Goal: Check status: Check status

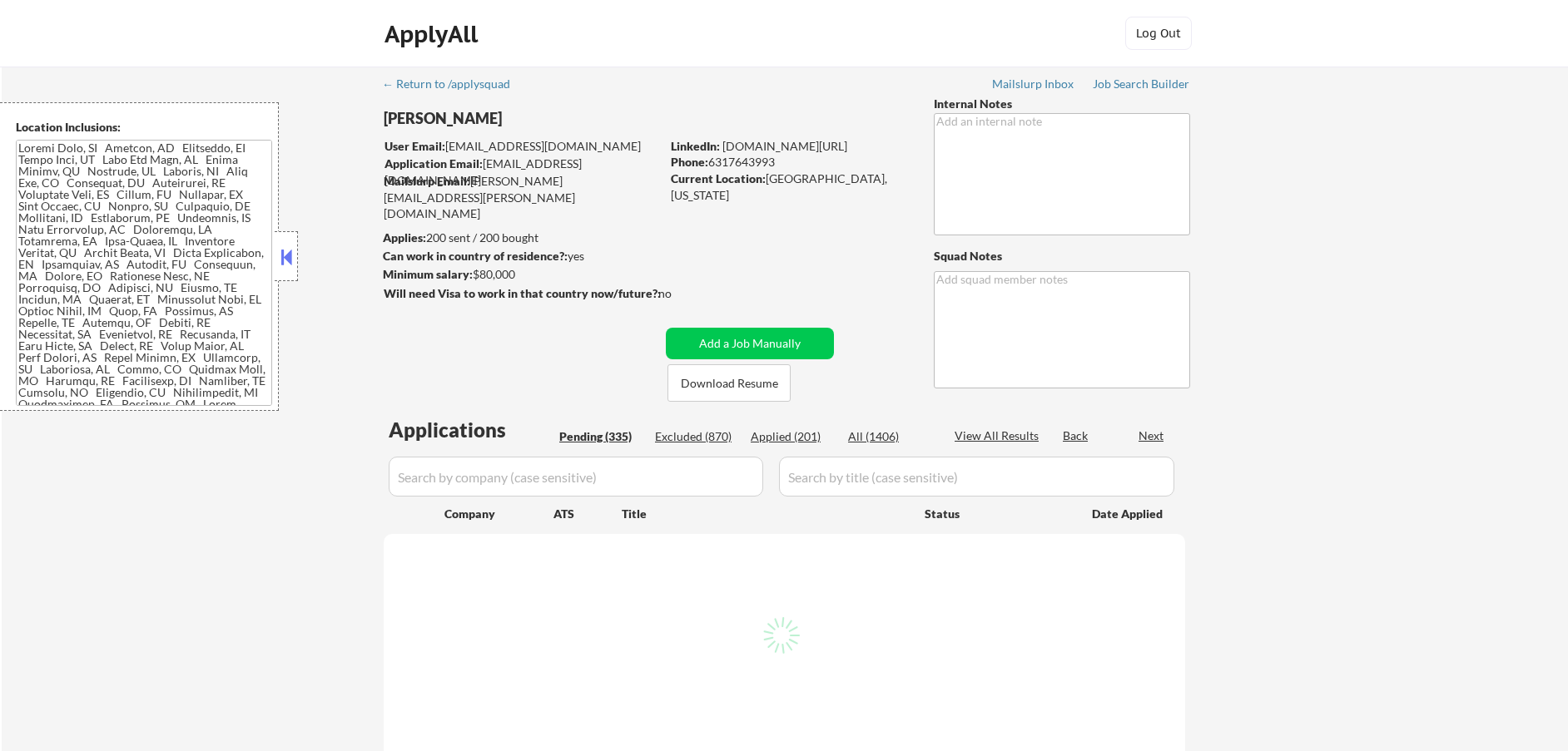
select select ""pending""
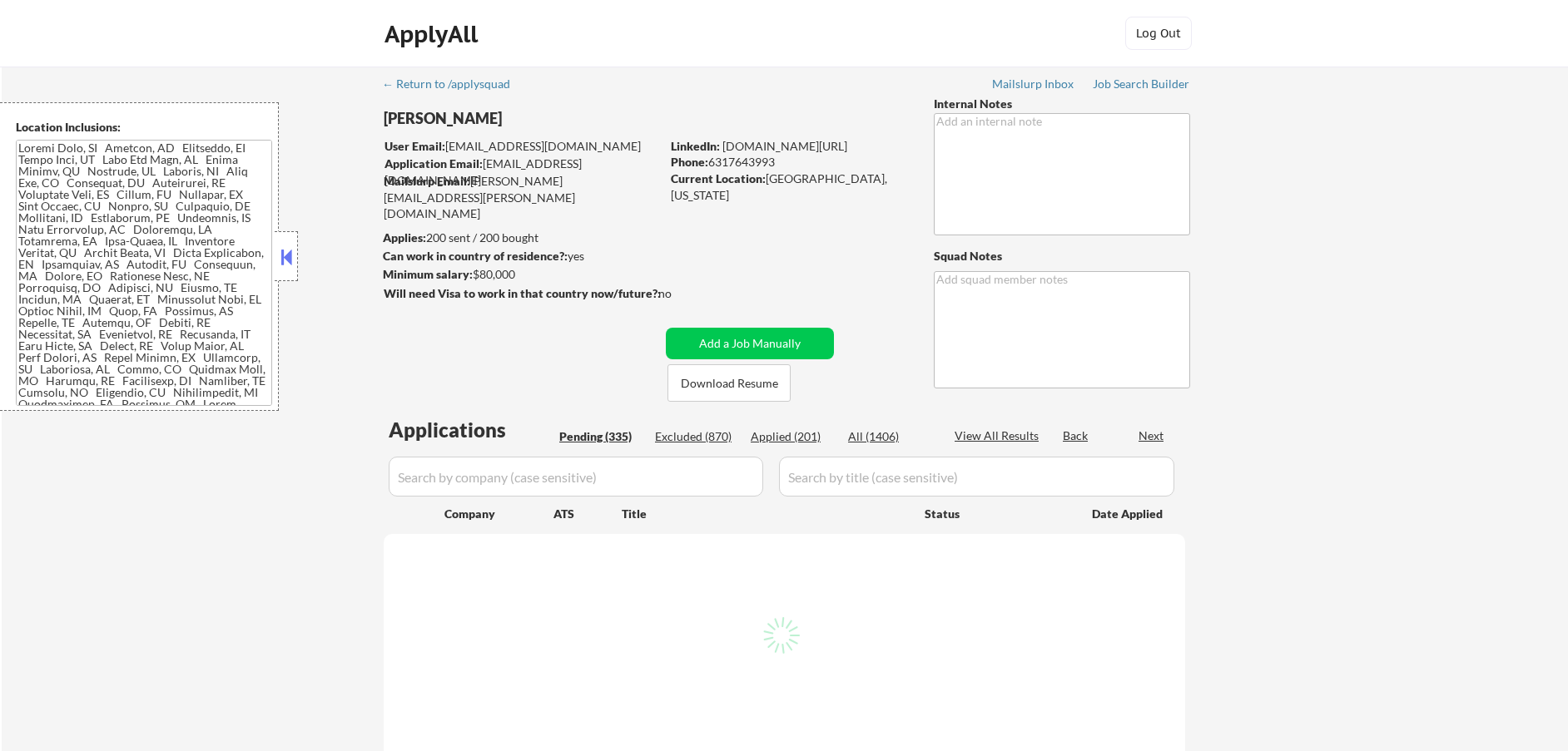
select select ""pending""
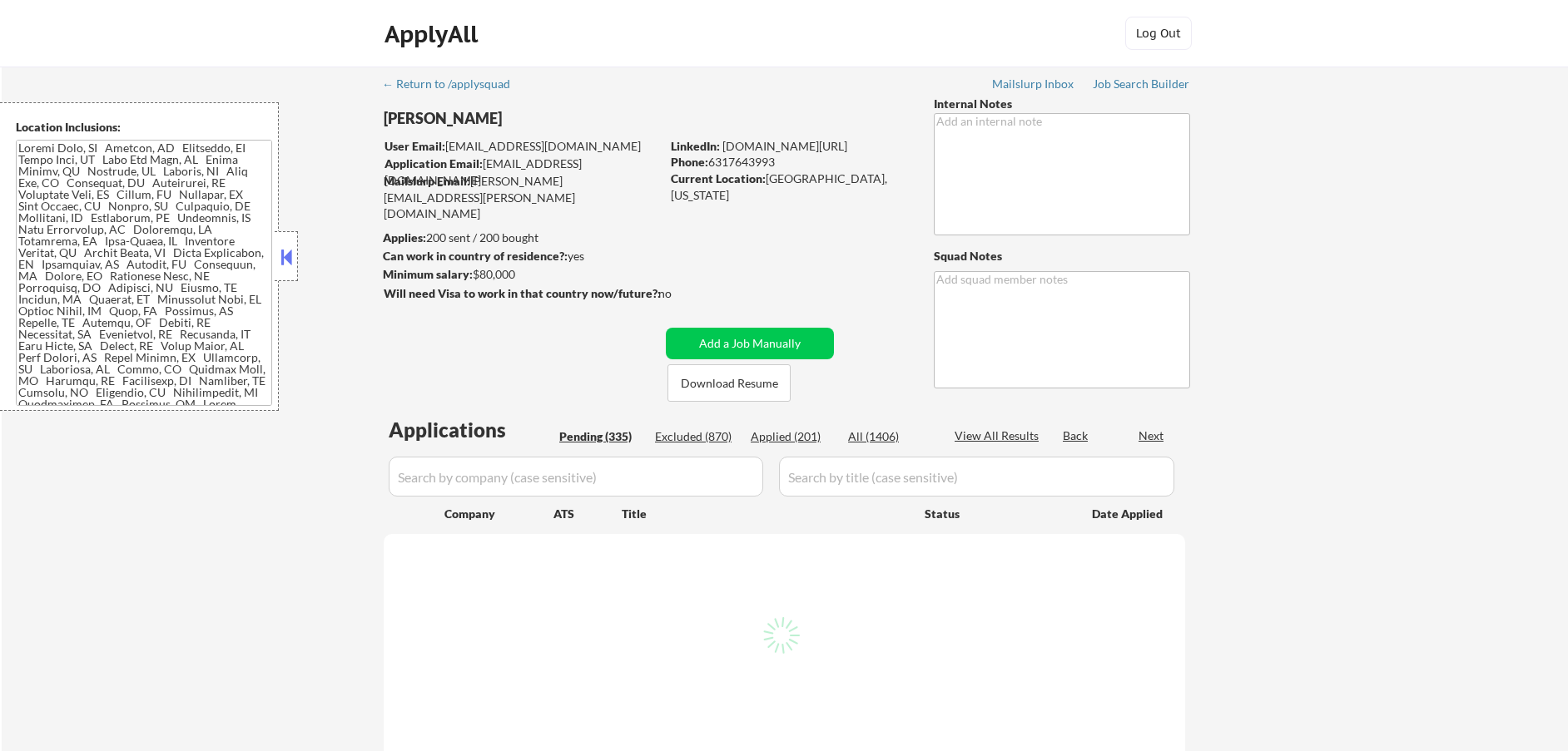
select select ""pending""
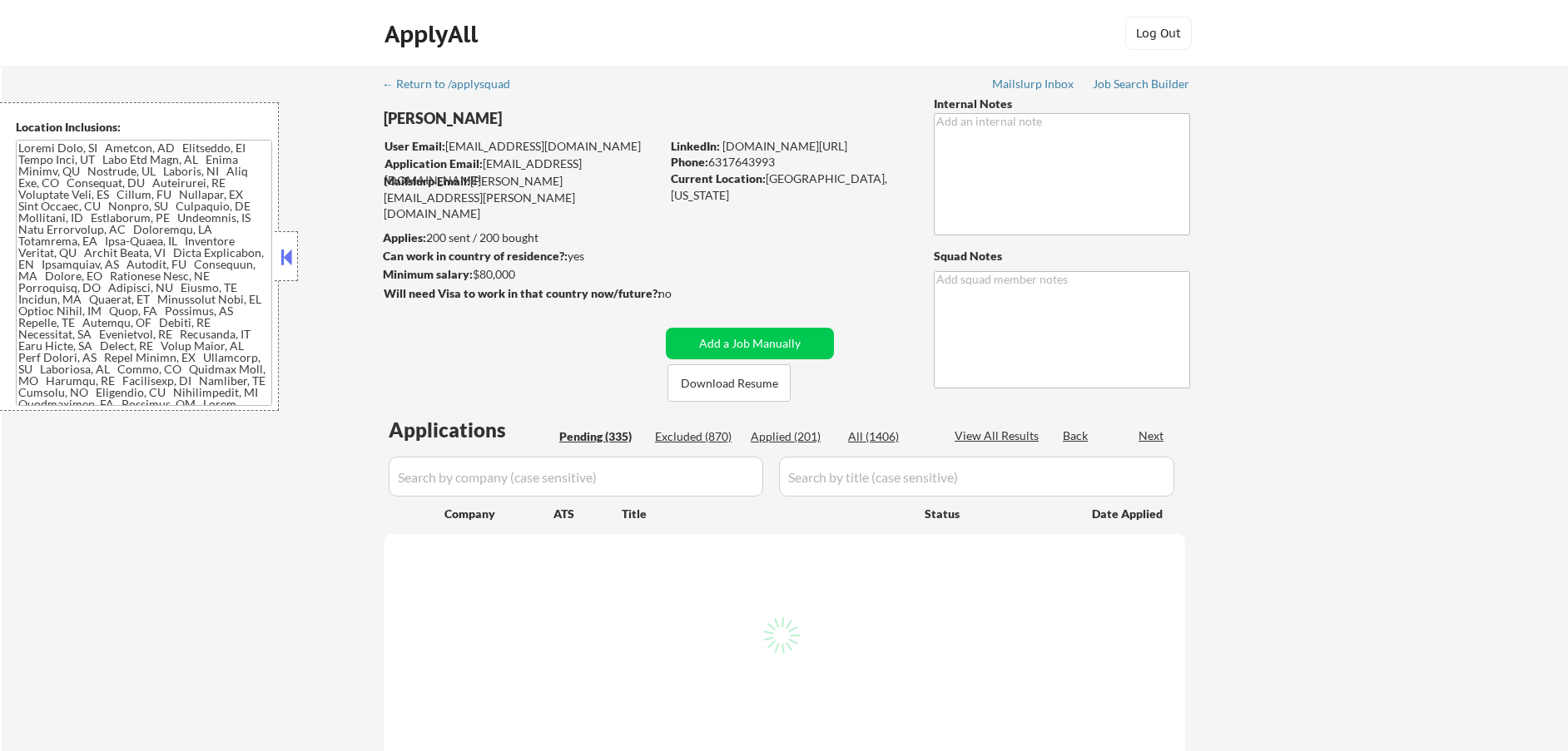
select select ""pending""
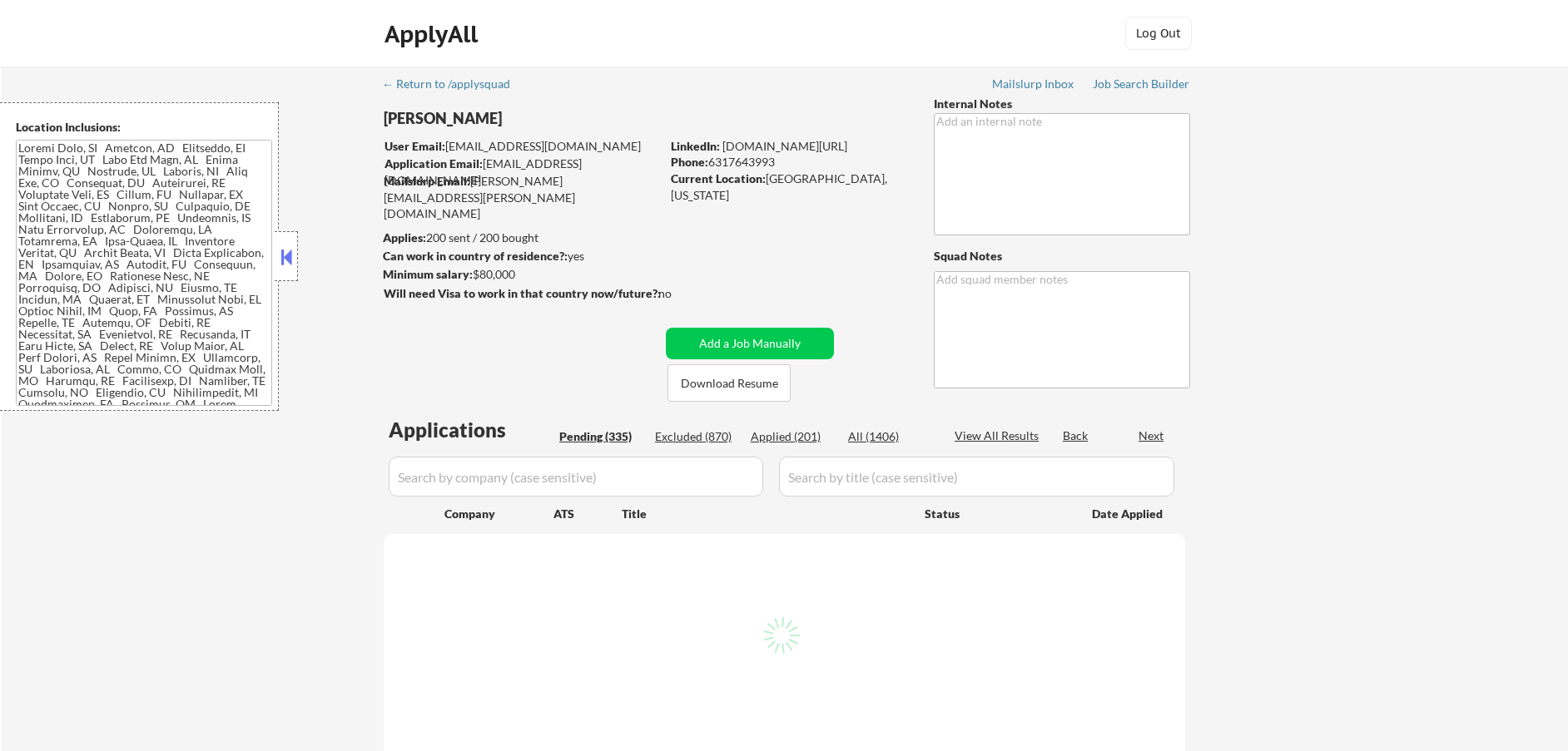
select select ""pending""
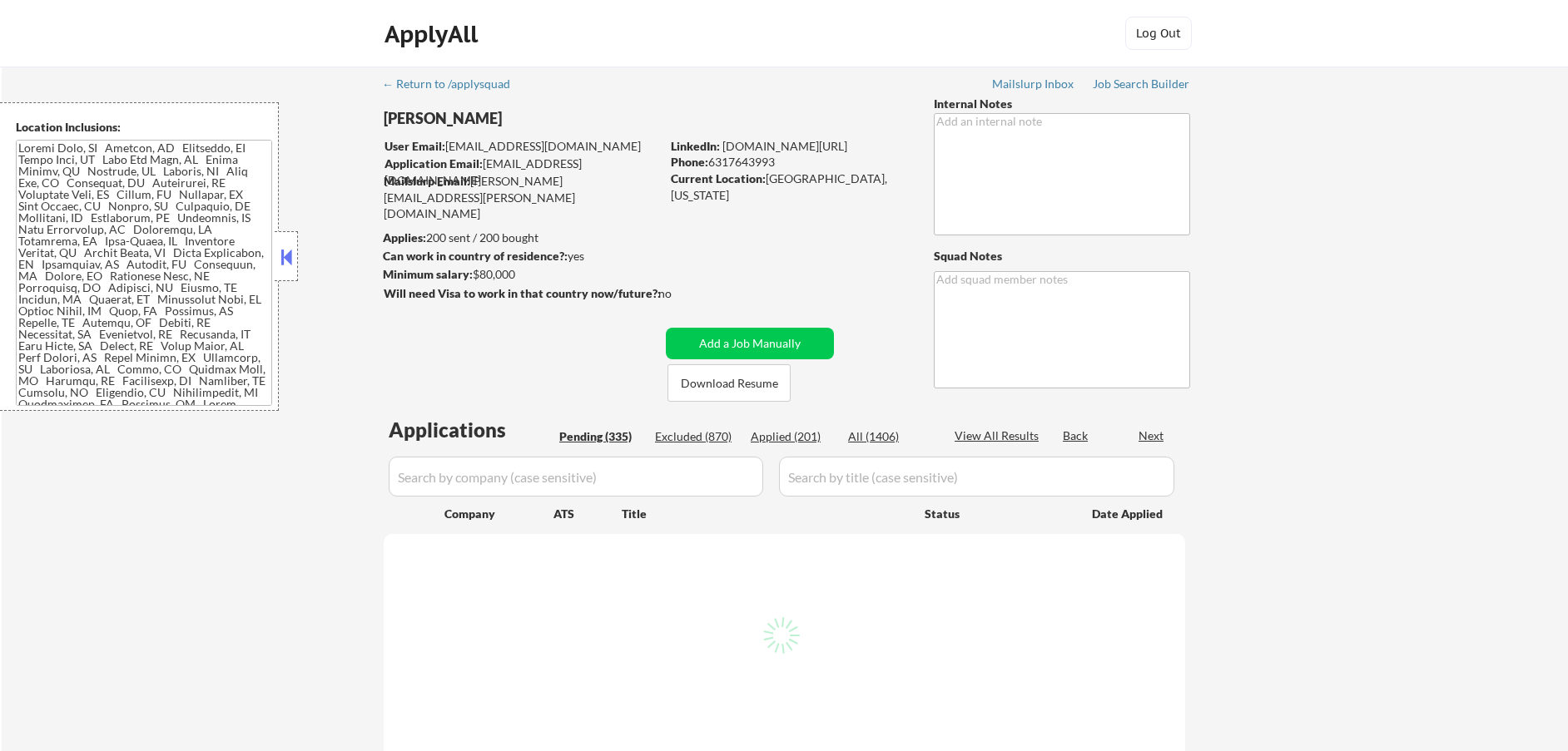
select select ""pending""
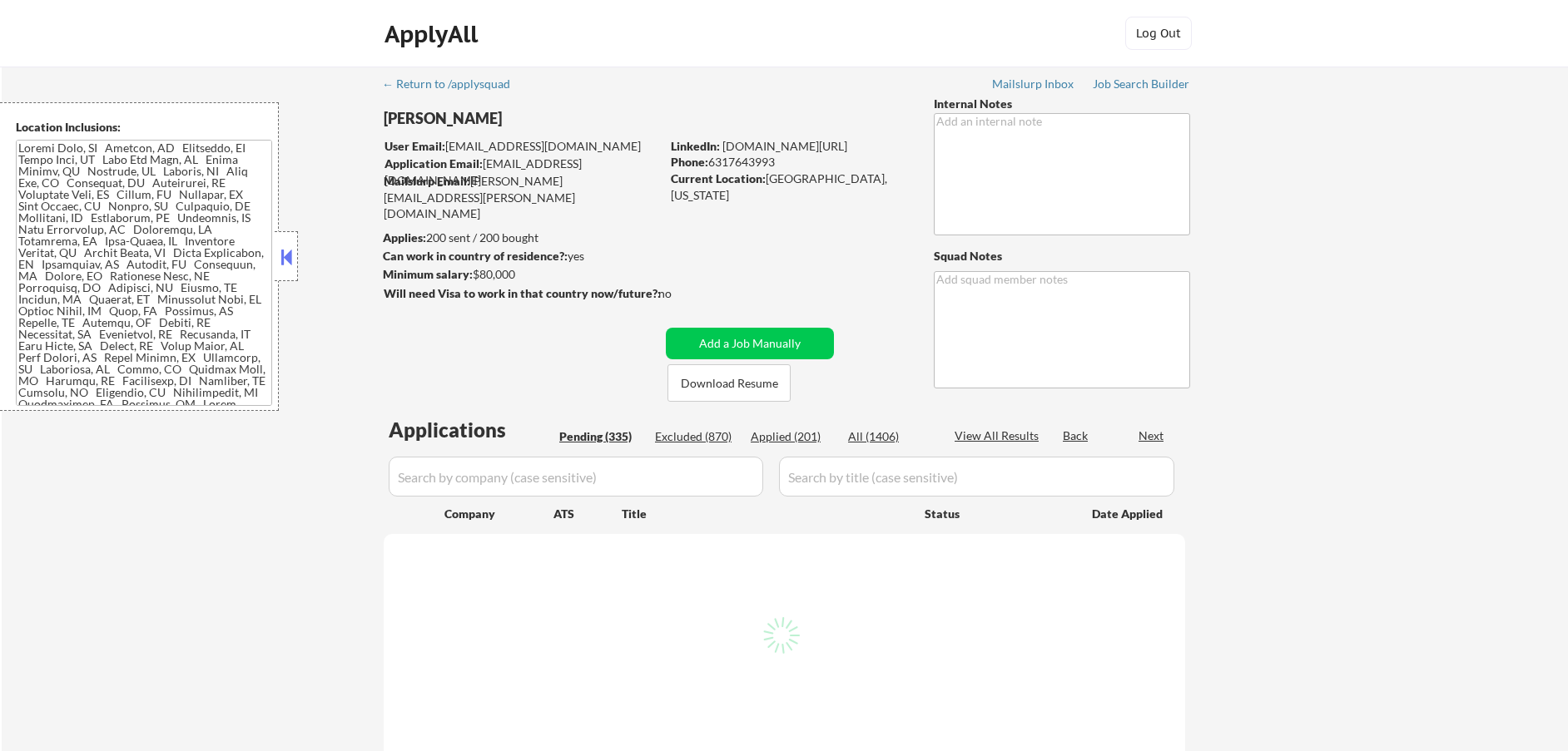
select select ""pending""
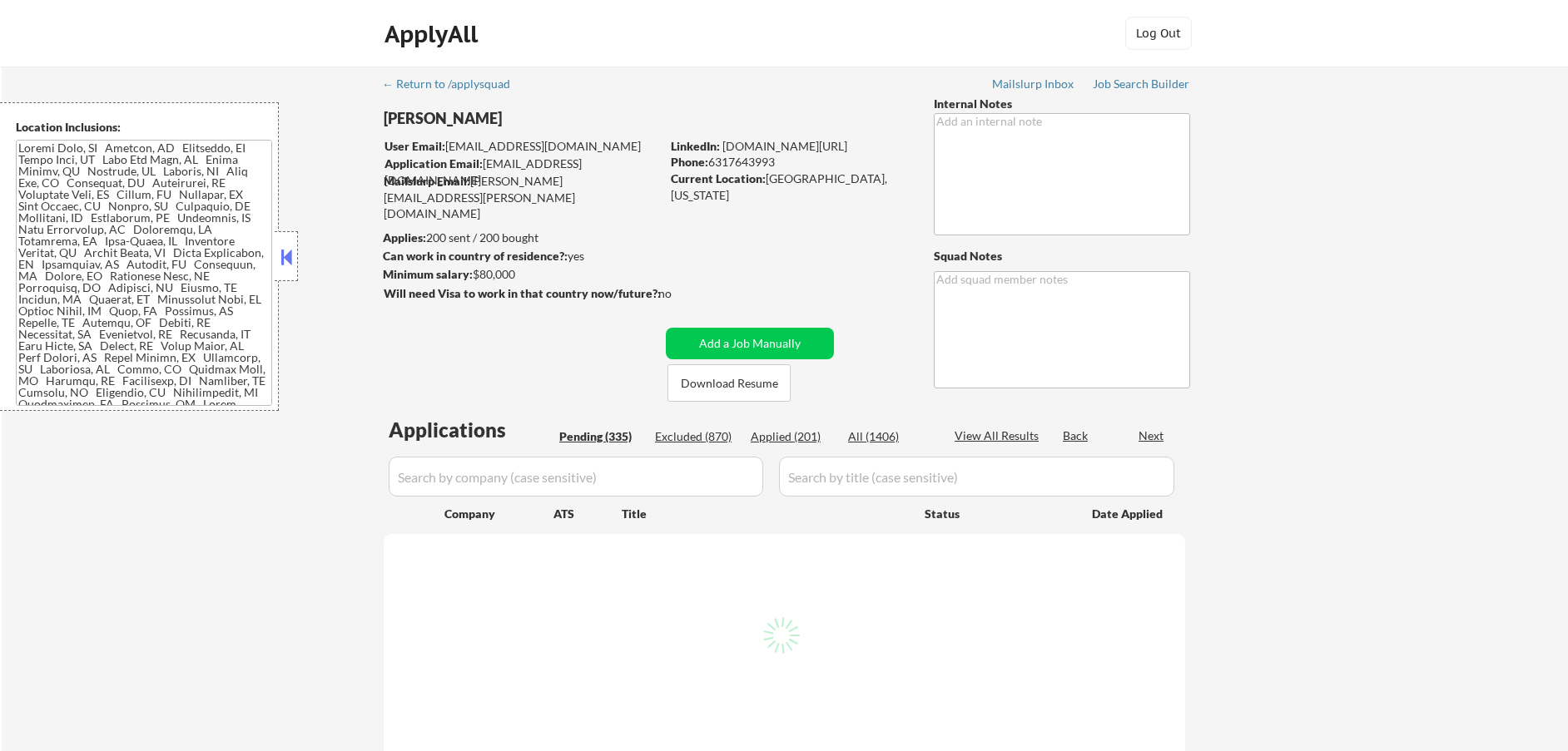
select select ""pending""
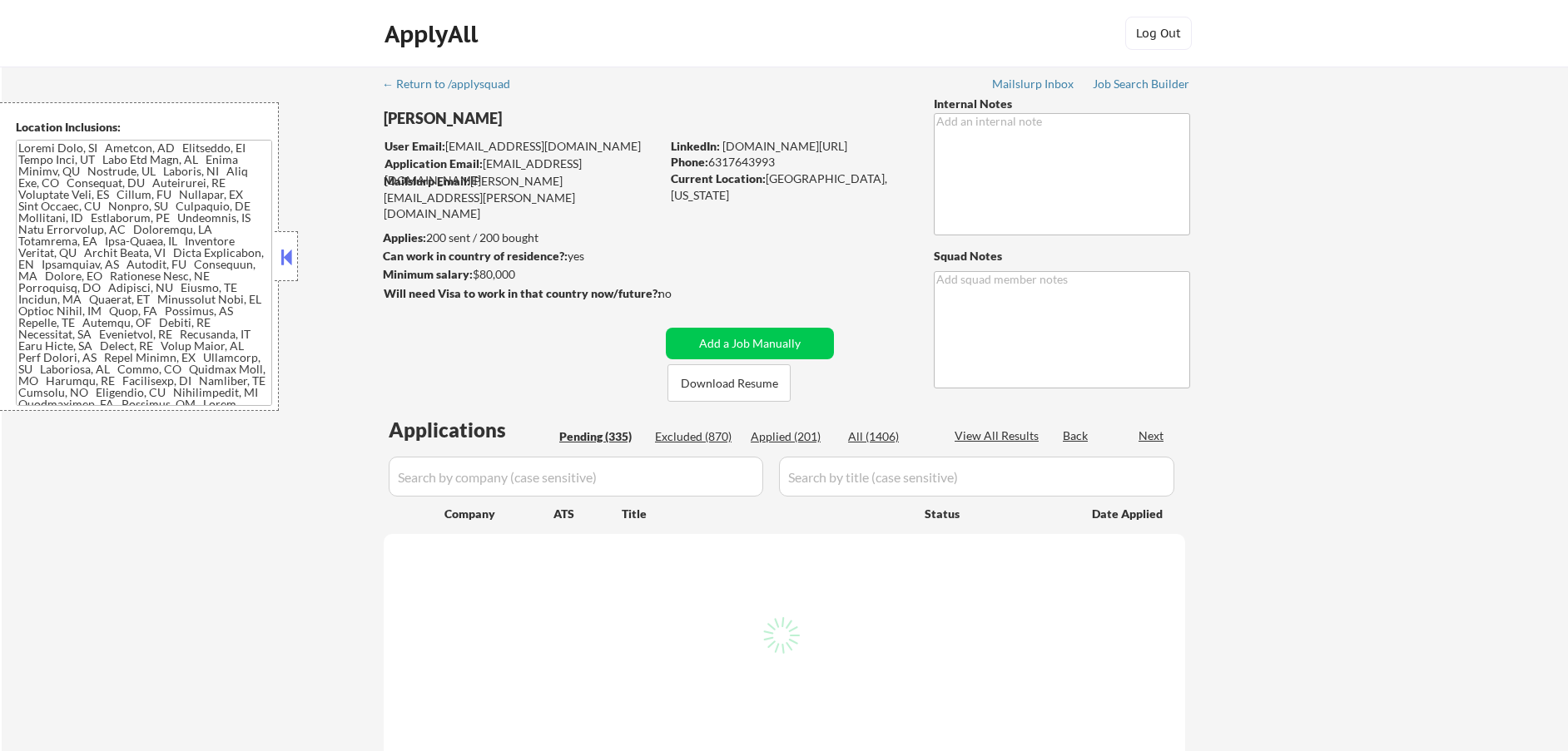
select select ""pending""
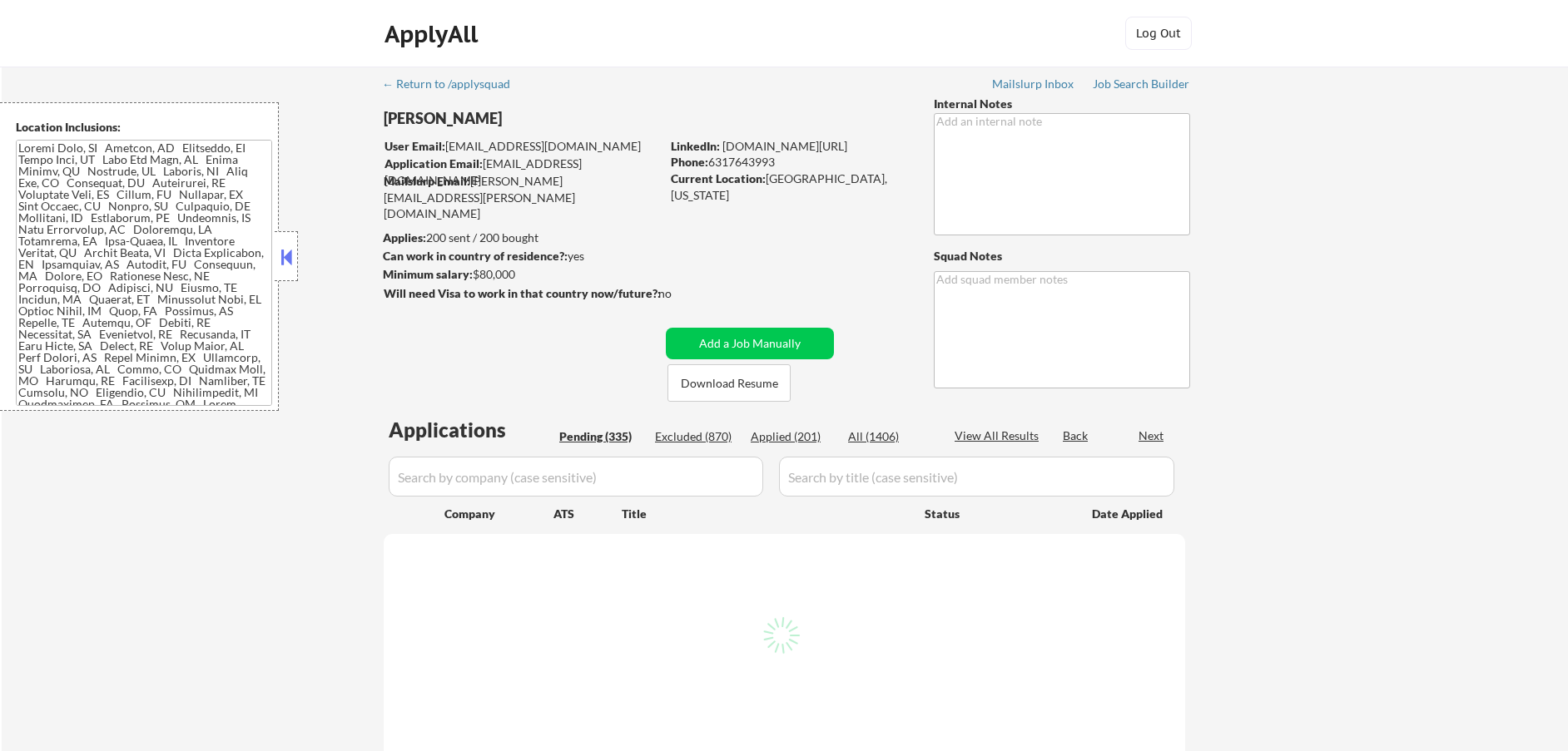
select select ""pending""
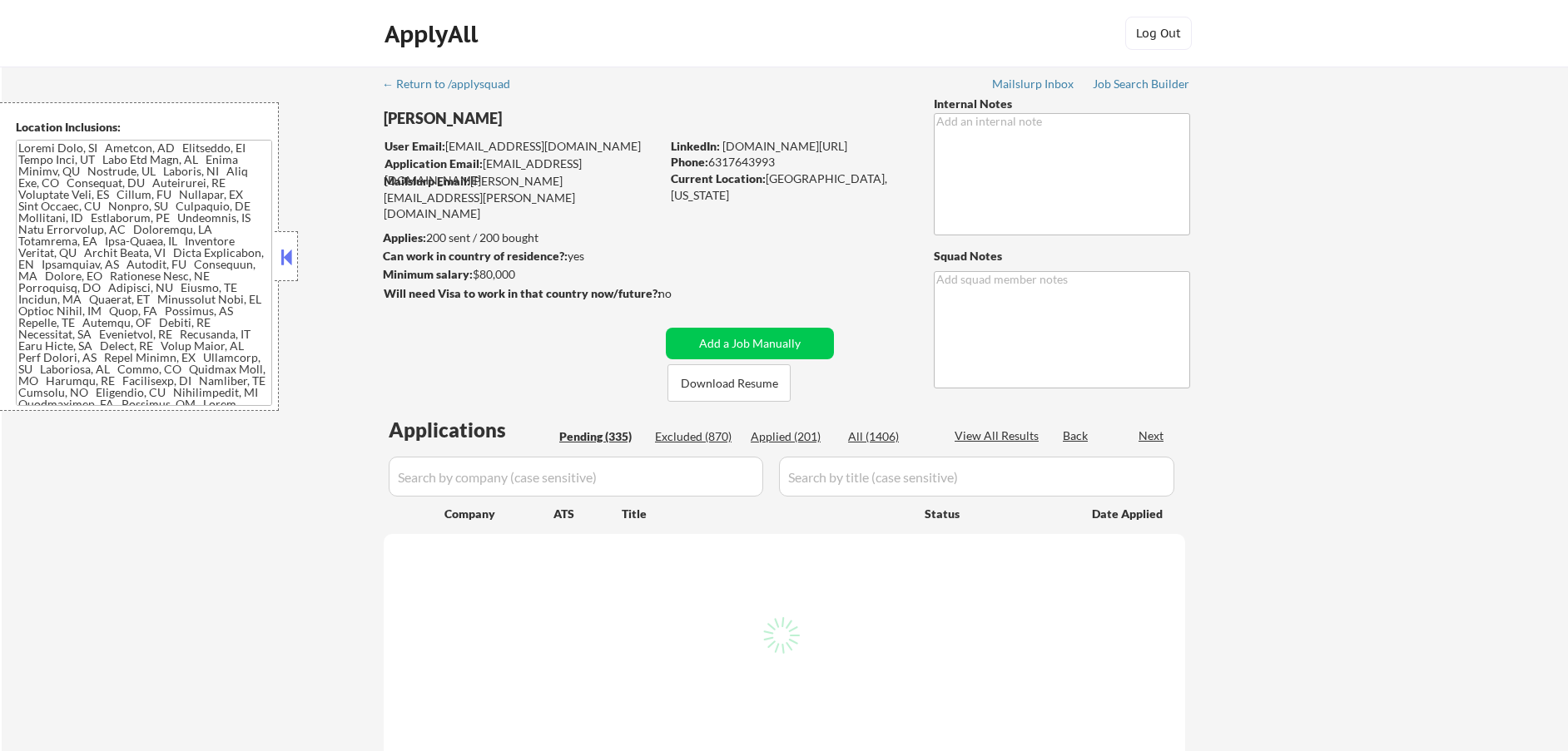
select select ""pending""
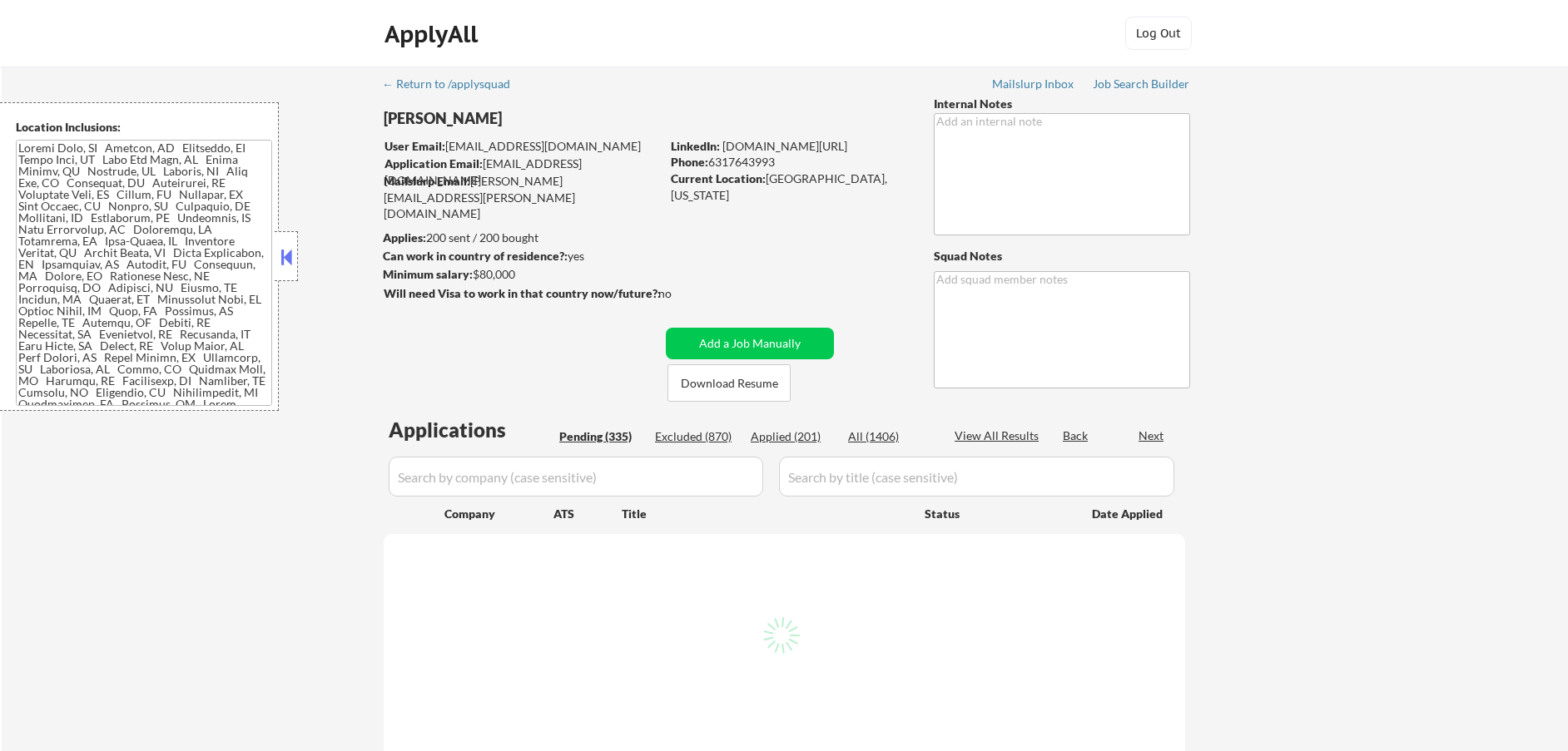
select select ""pending""
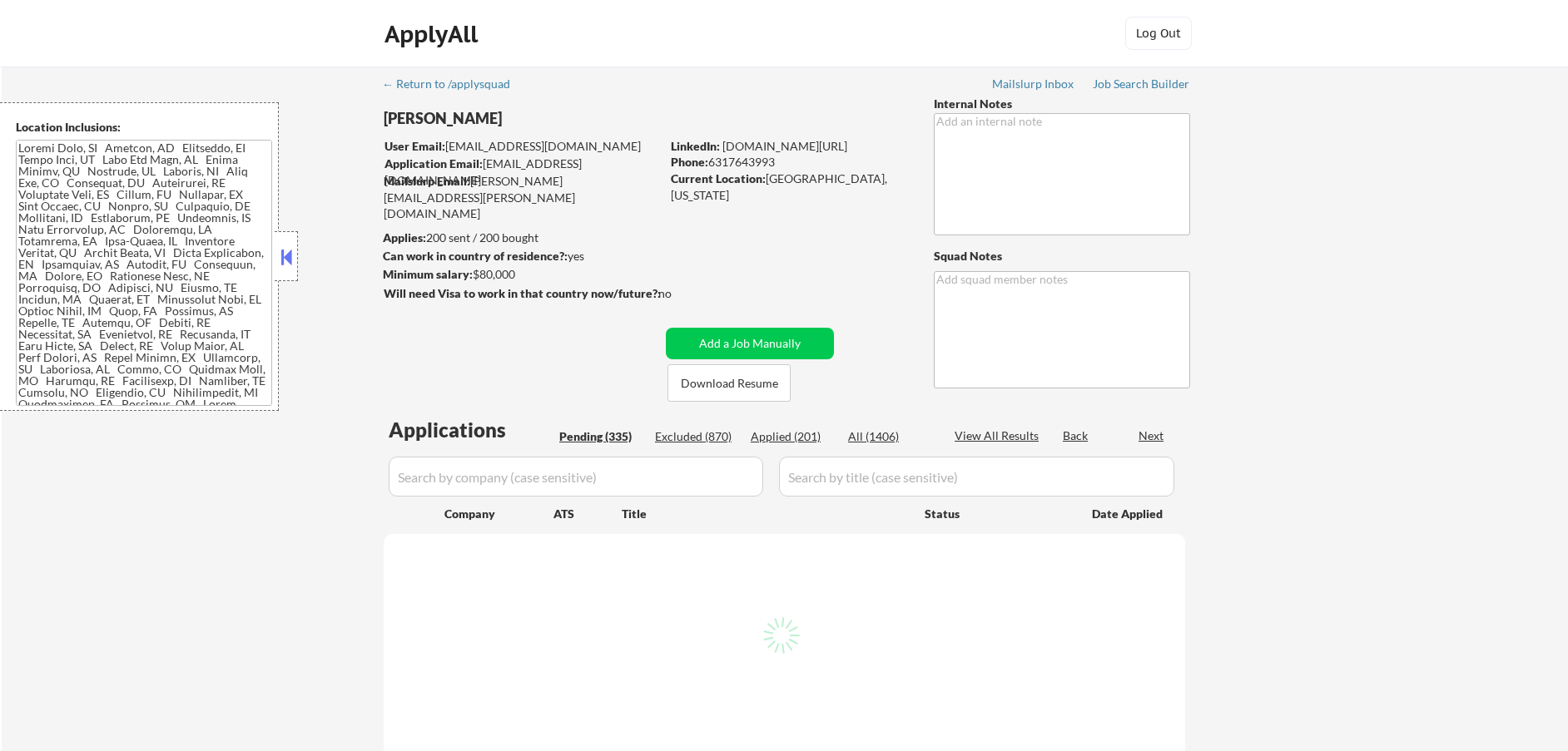
select select ""pending""
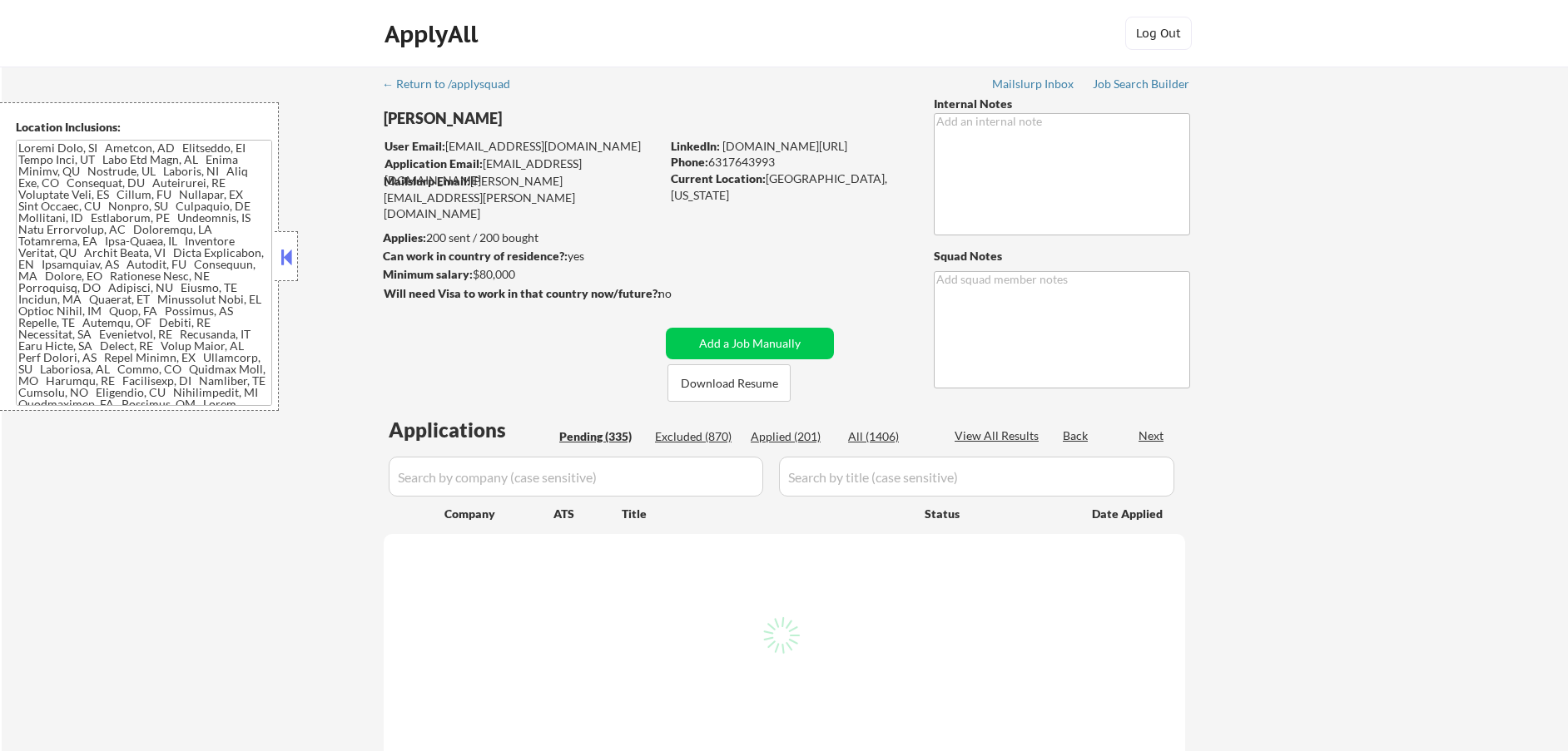
select select ""pending""
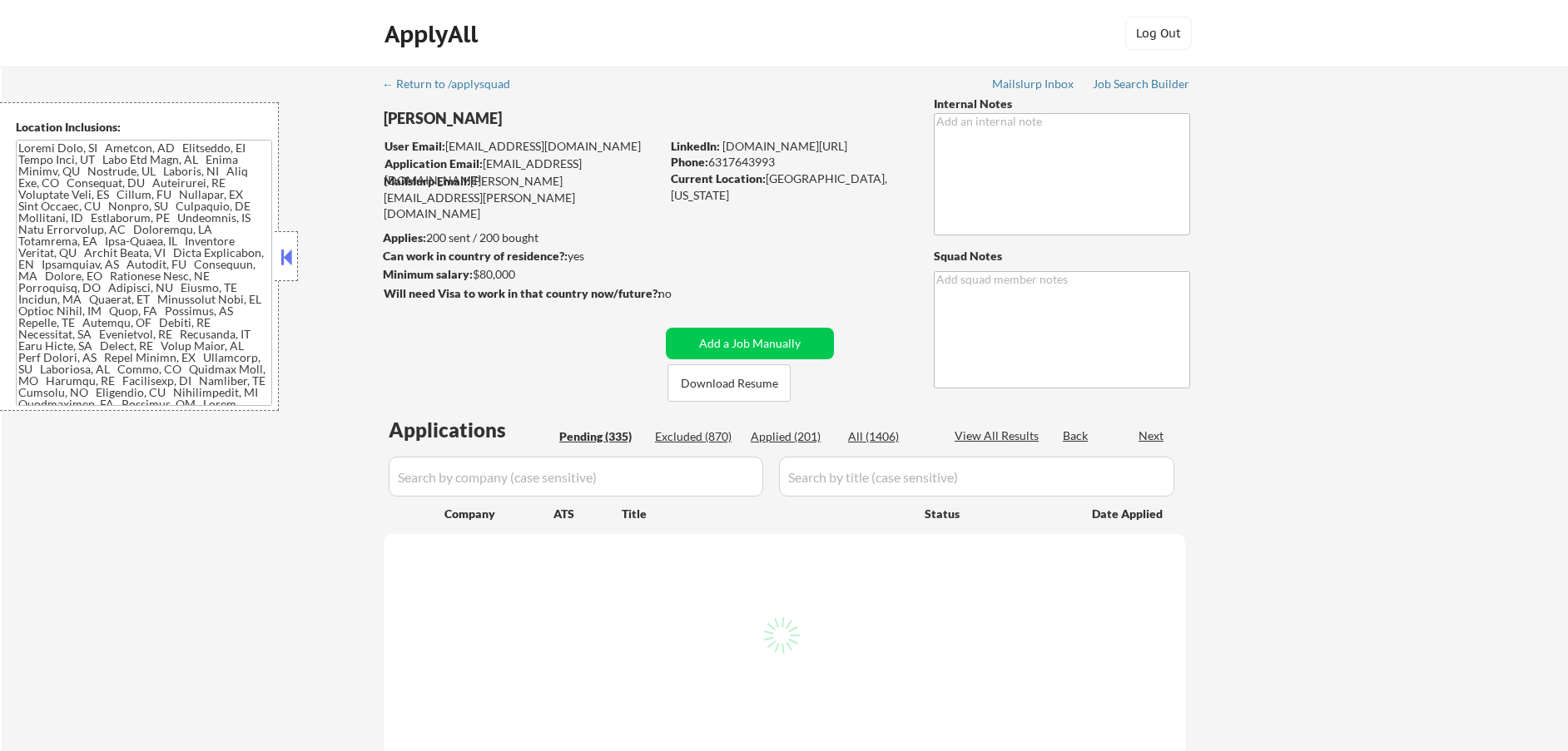
select select ""pending""
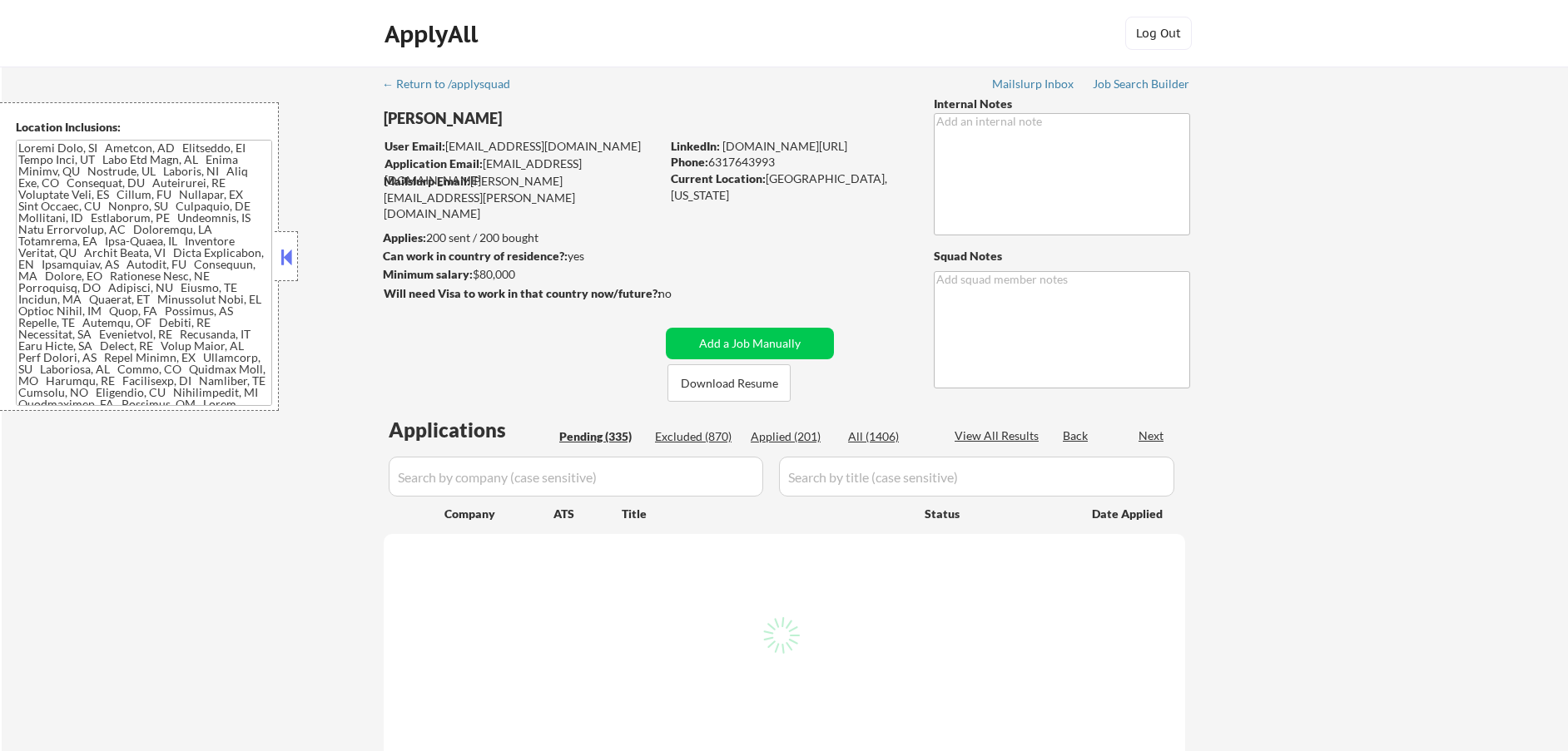
select select ""pending""
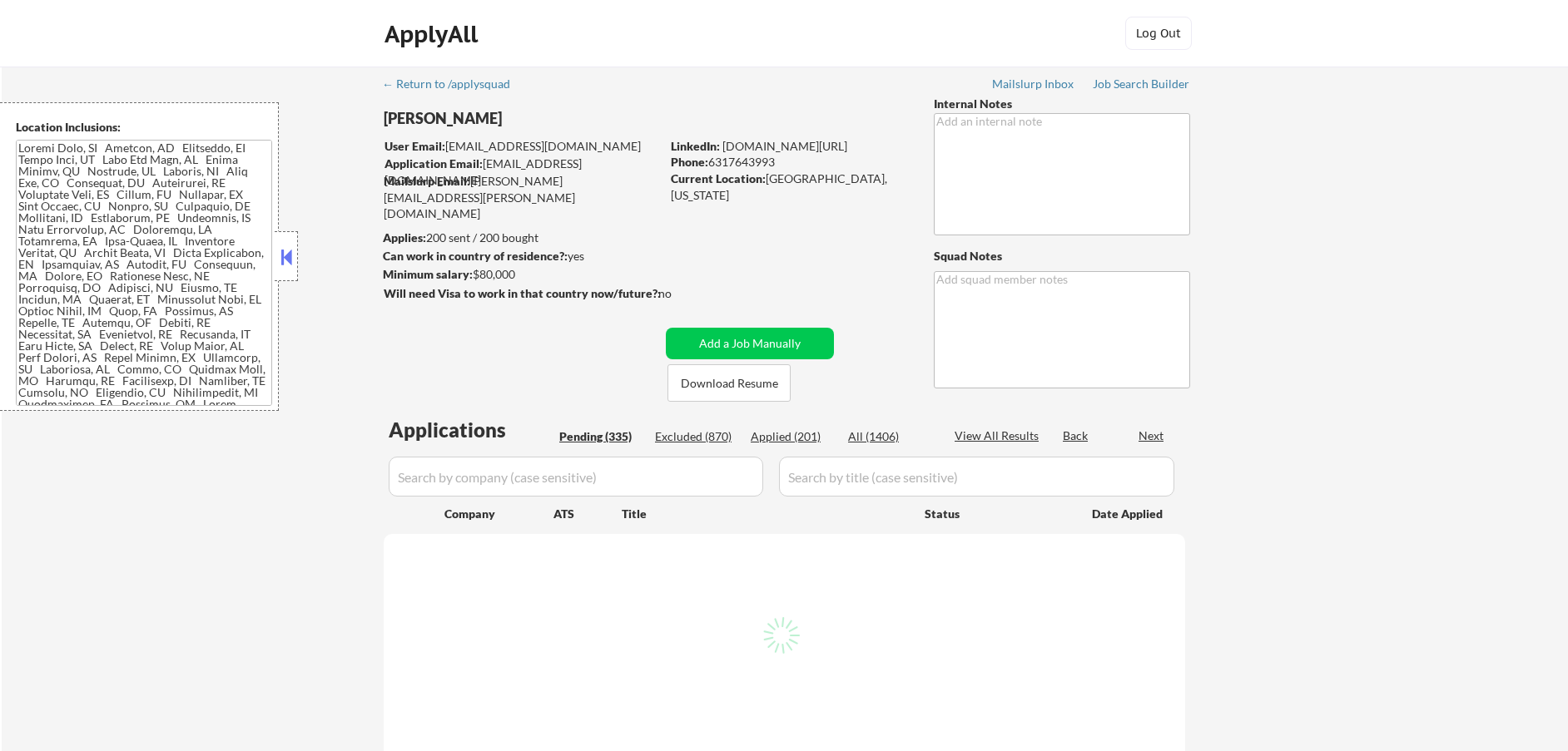
select select ""pending""
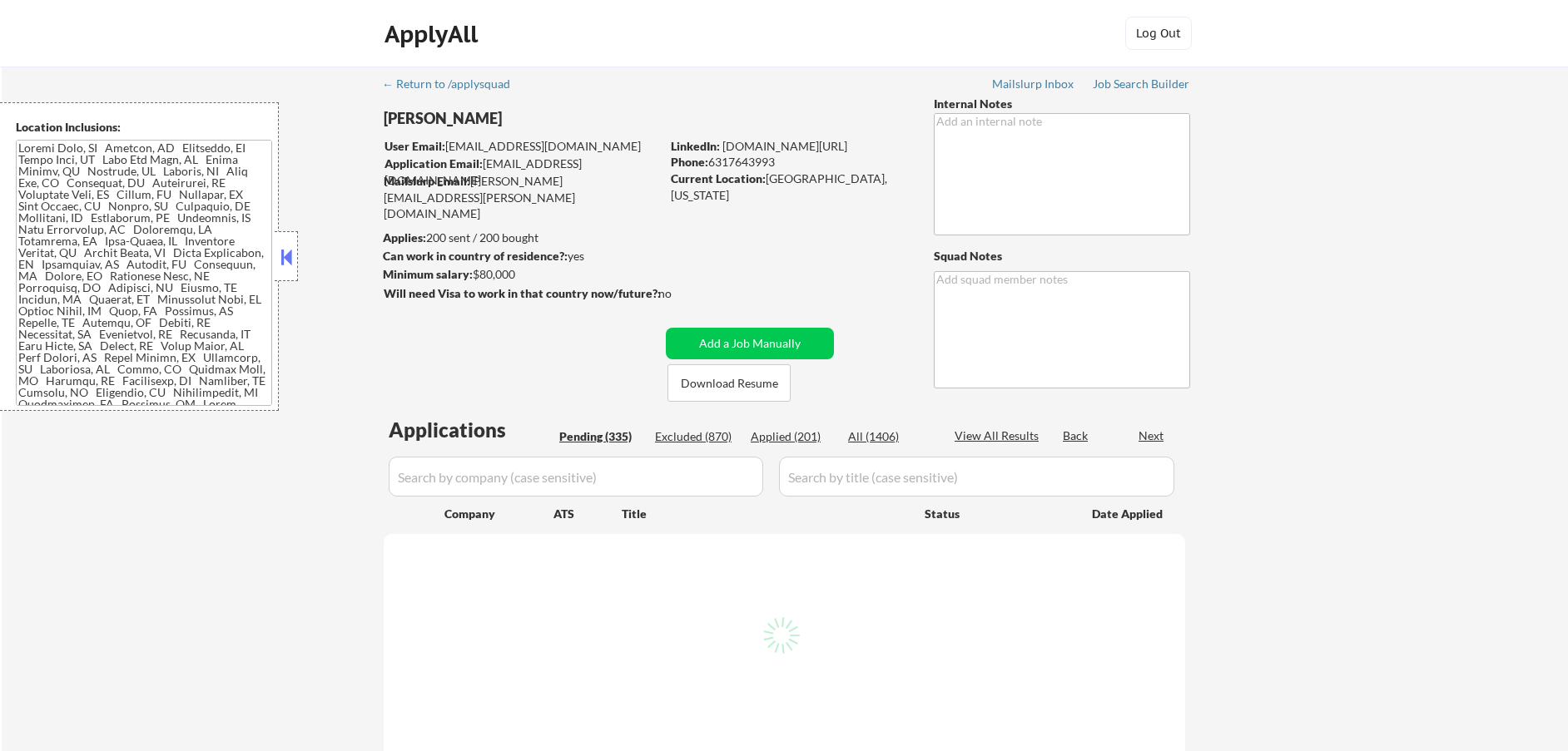
select select ""pending""
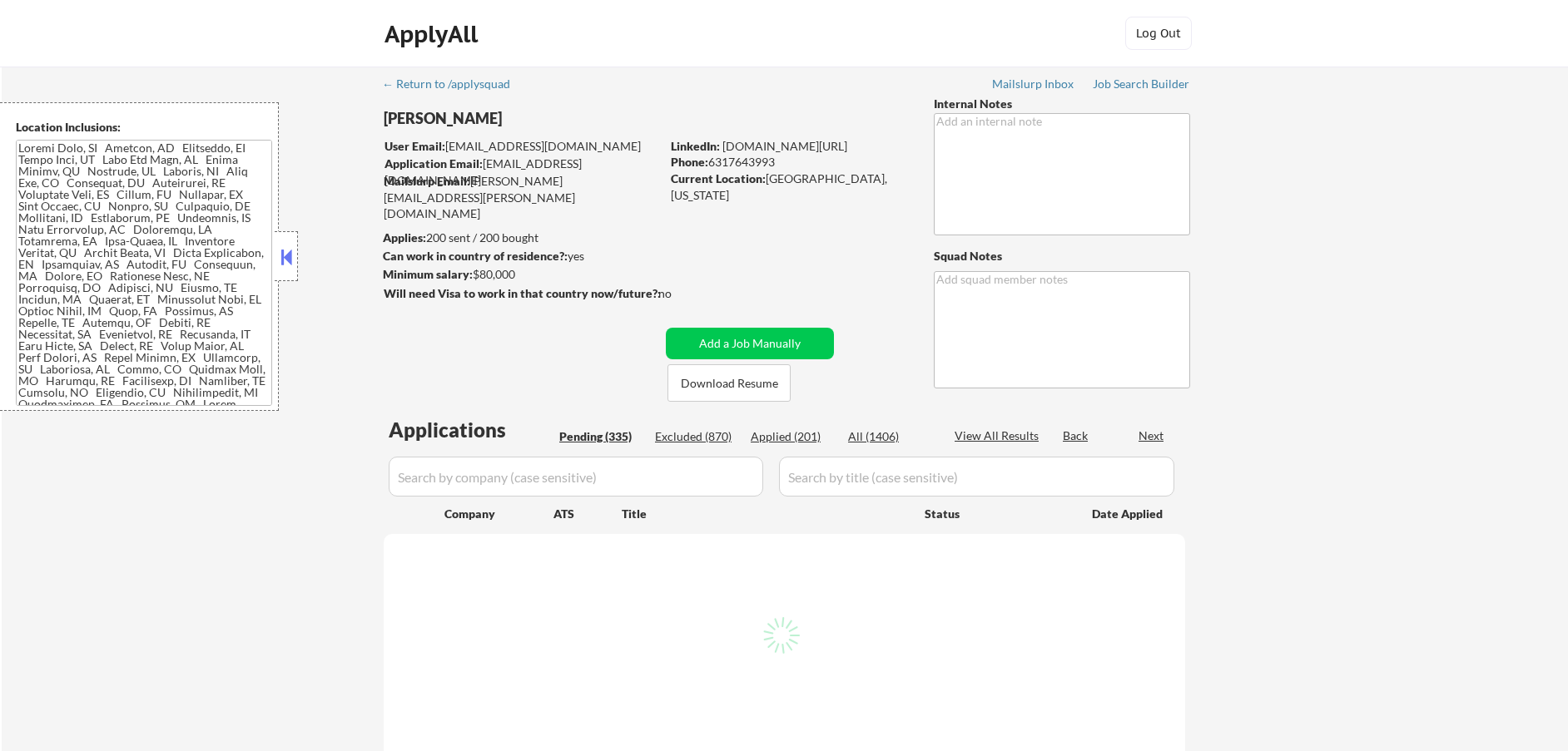
select select ""pending""
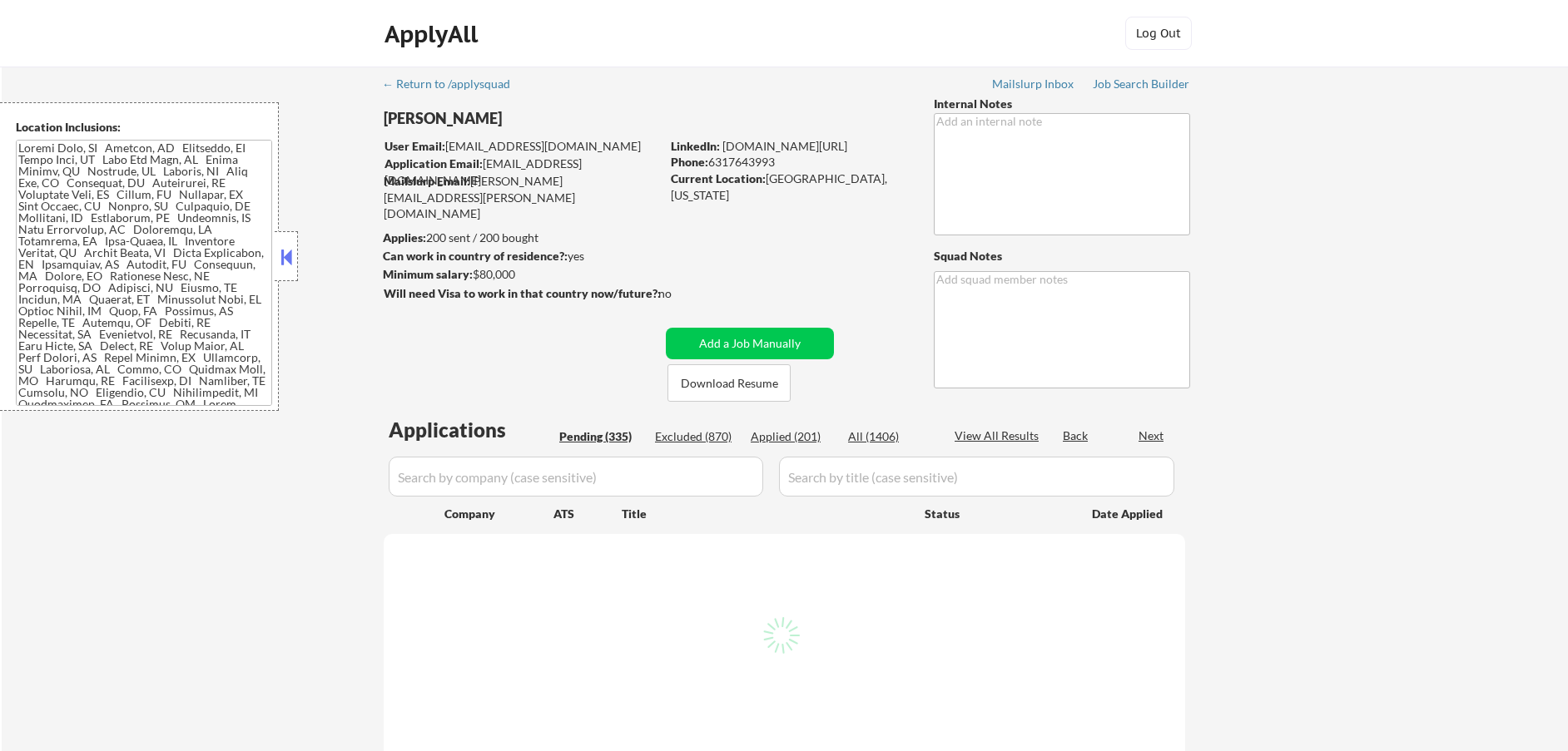
select select ""pending""
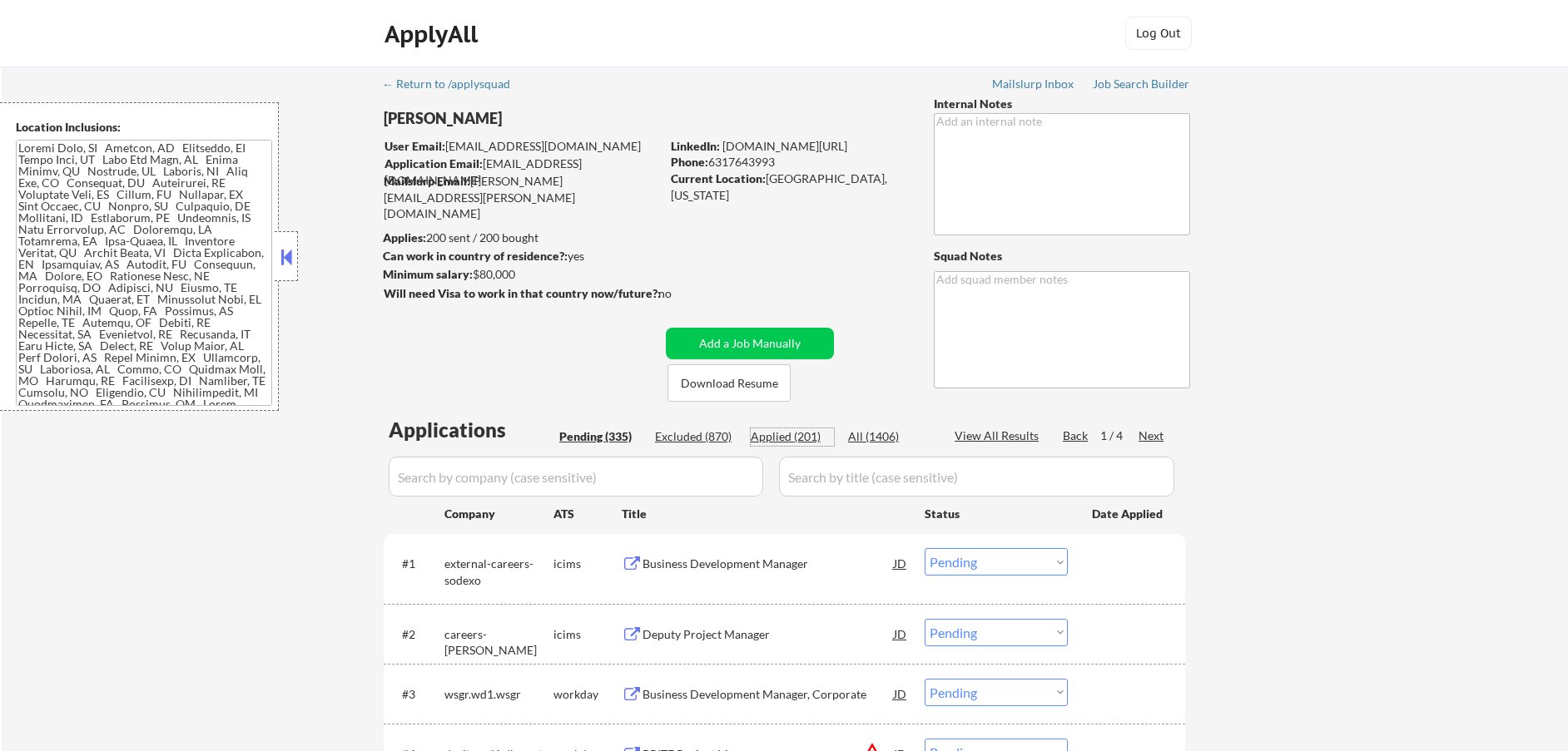
click at [779, 435] on div "Applied (201)" at bounding box center [793, 436] width 83 height 17
select select ""applied""
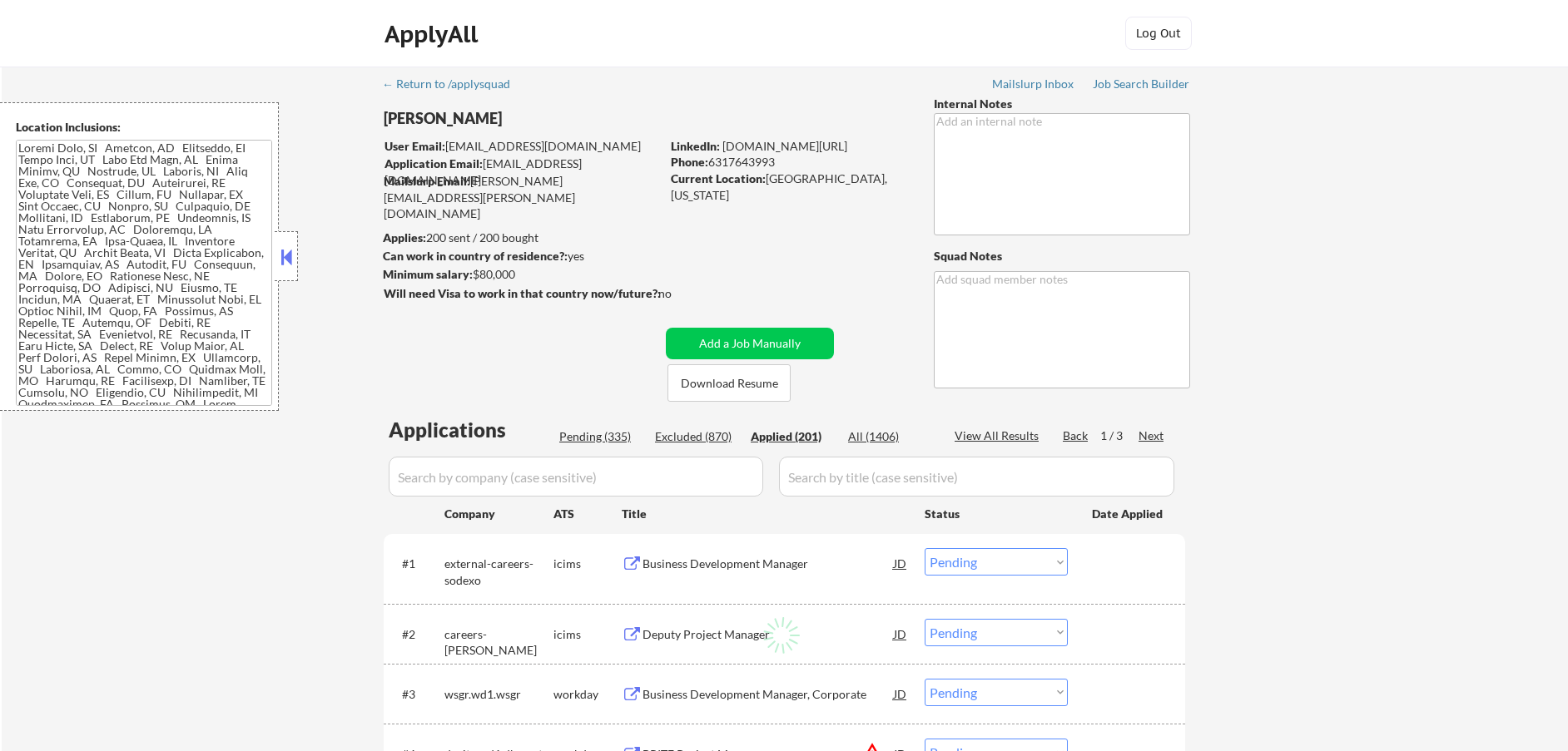
select select ""applied""
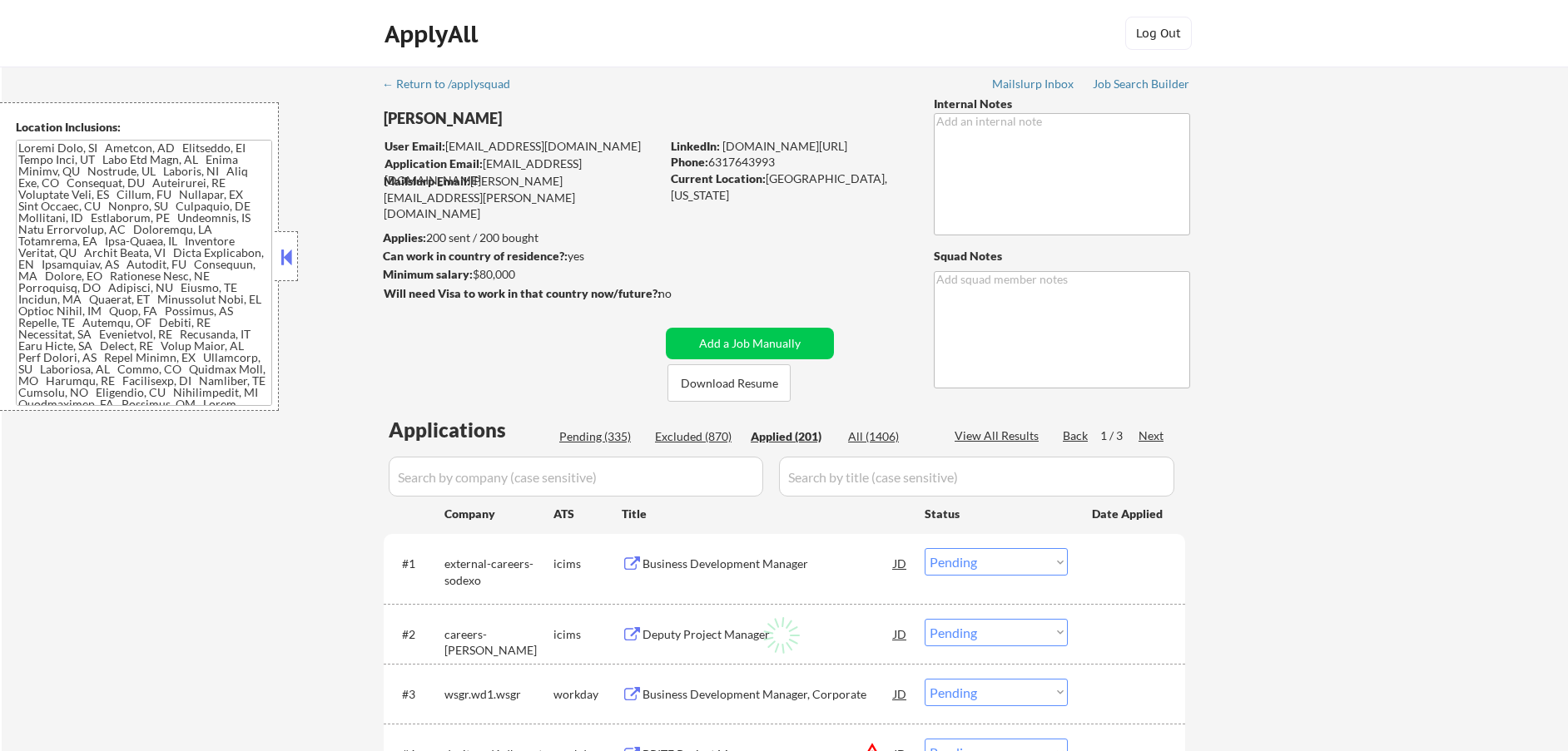
select select ""applied""
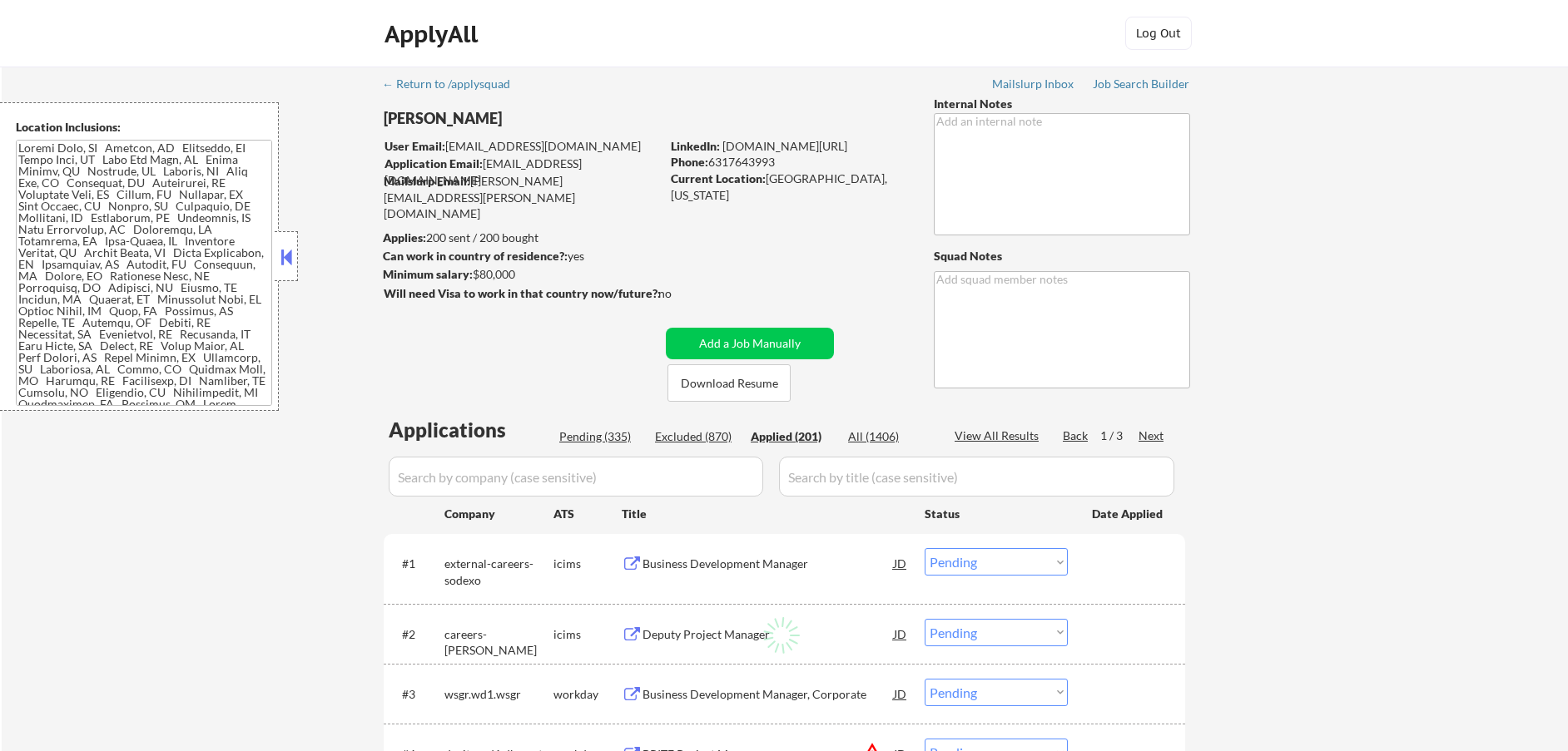
select select ""applied""
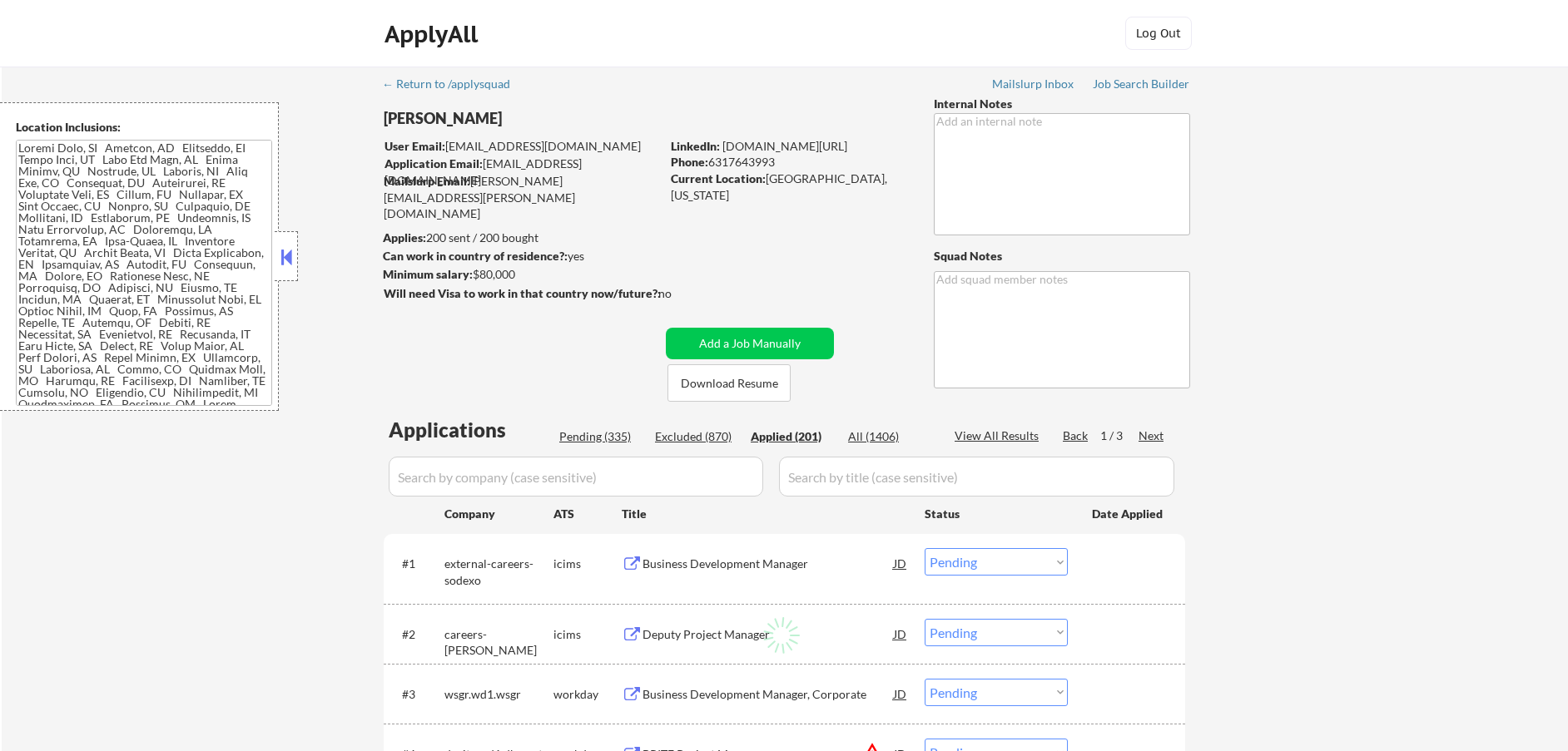
select select ""applied""
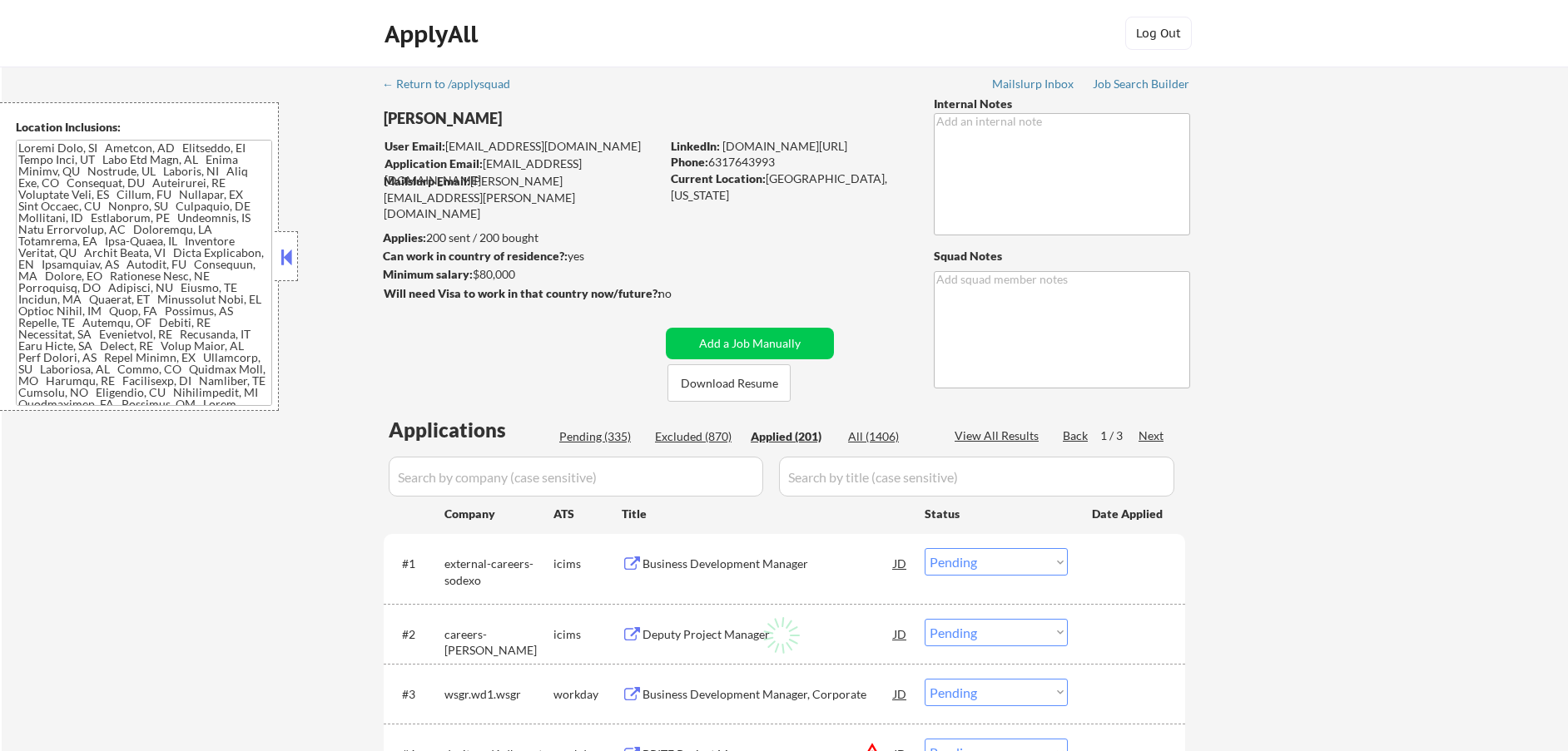
select select ""applied""
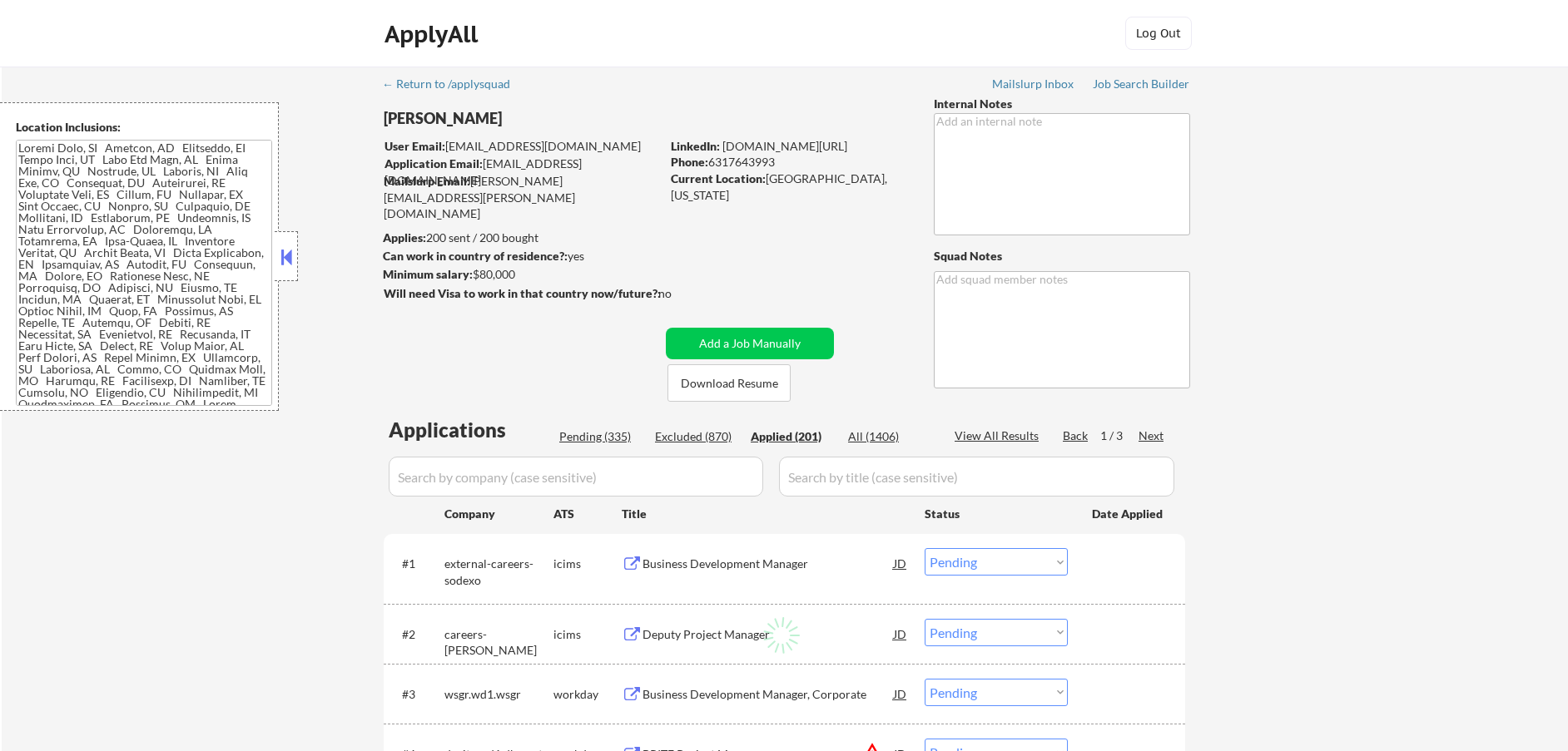
select select ""applied""
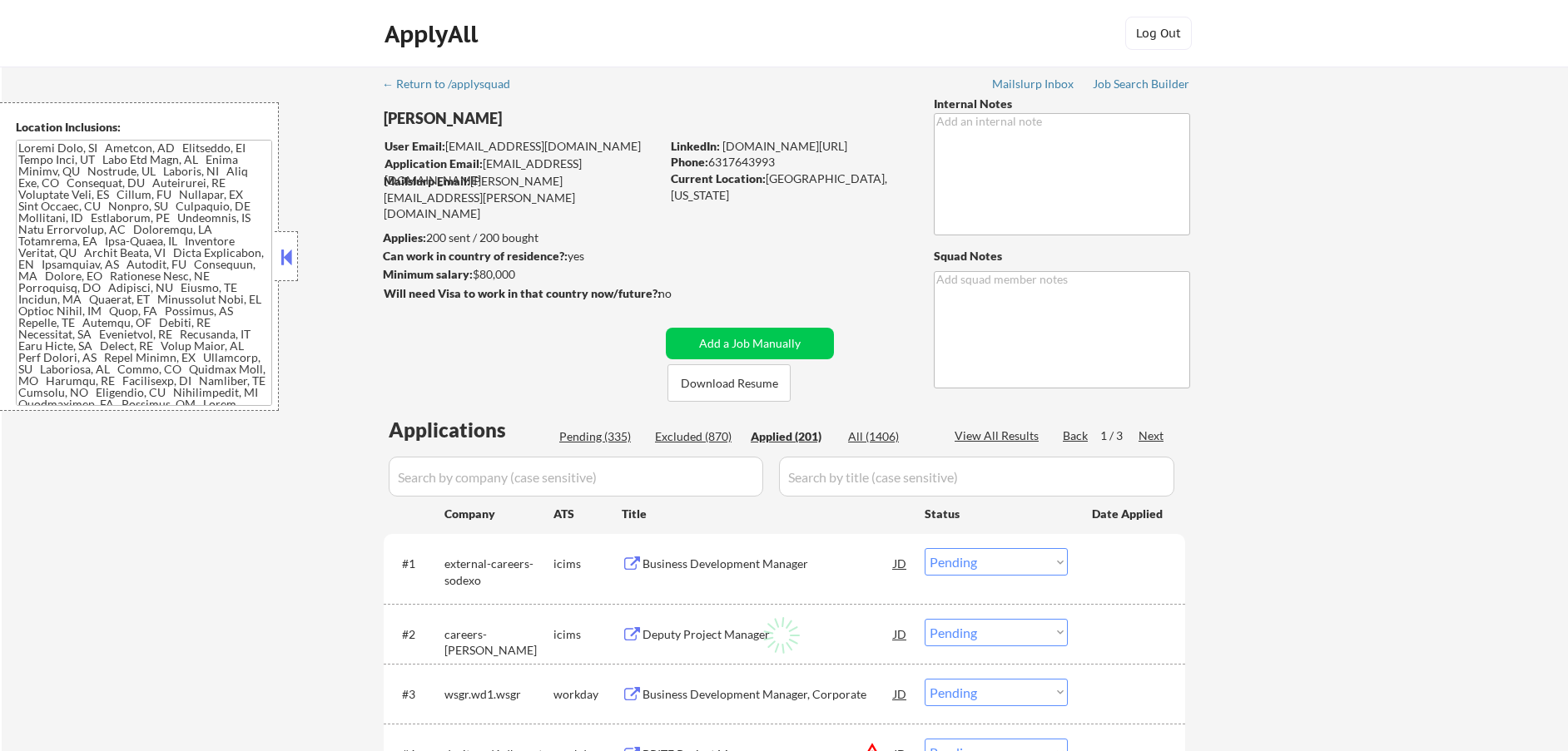
select select ""applied""
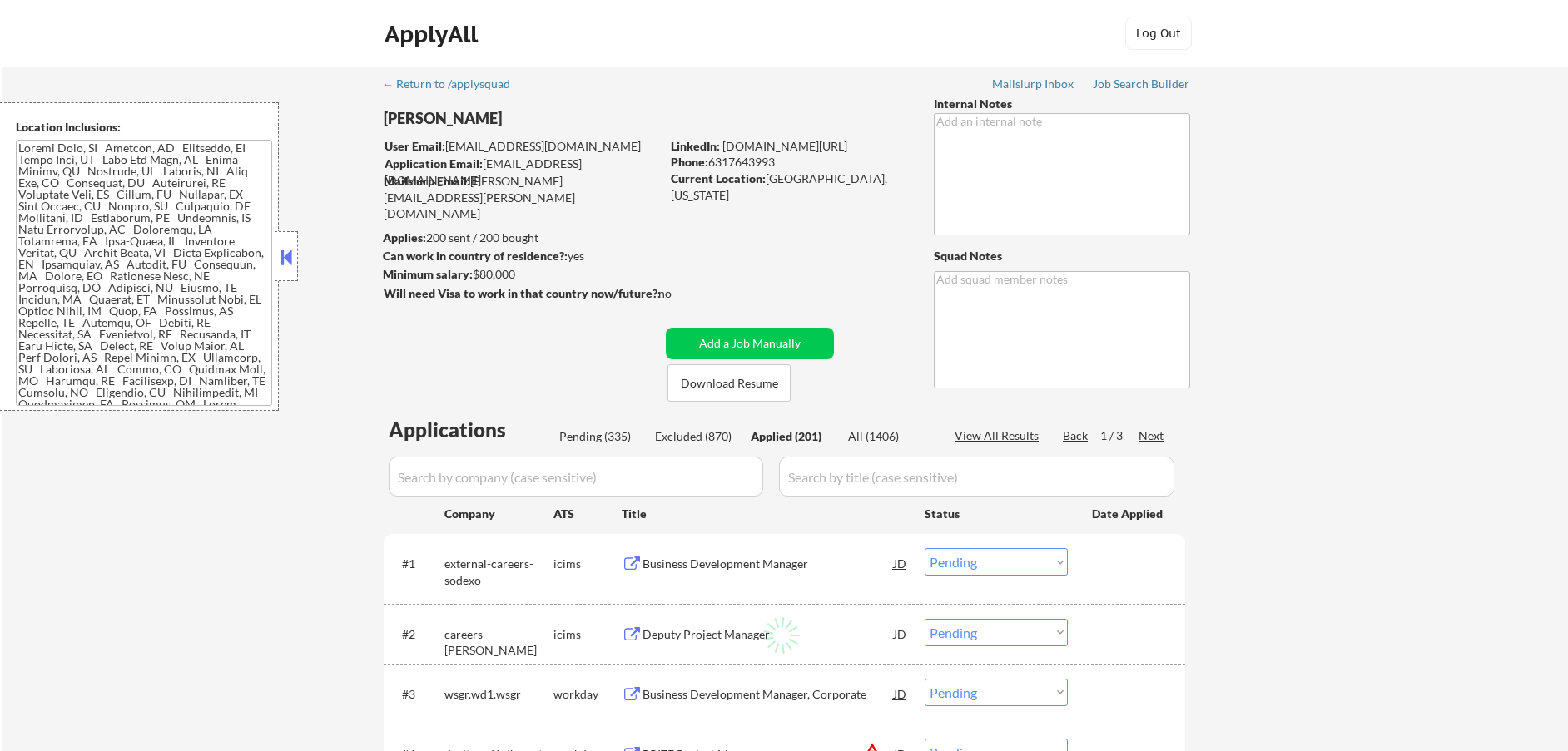
select select ""applied""
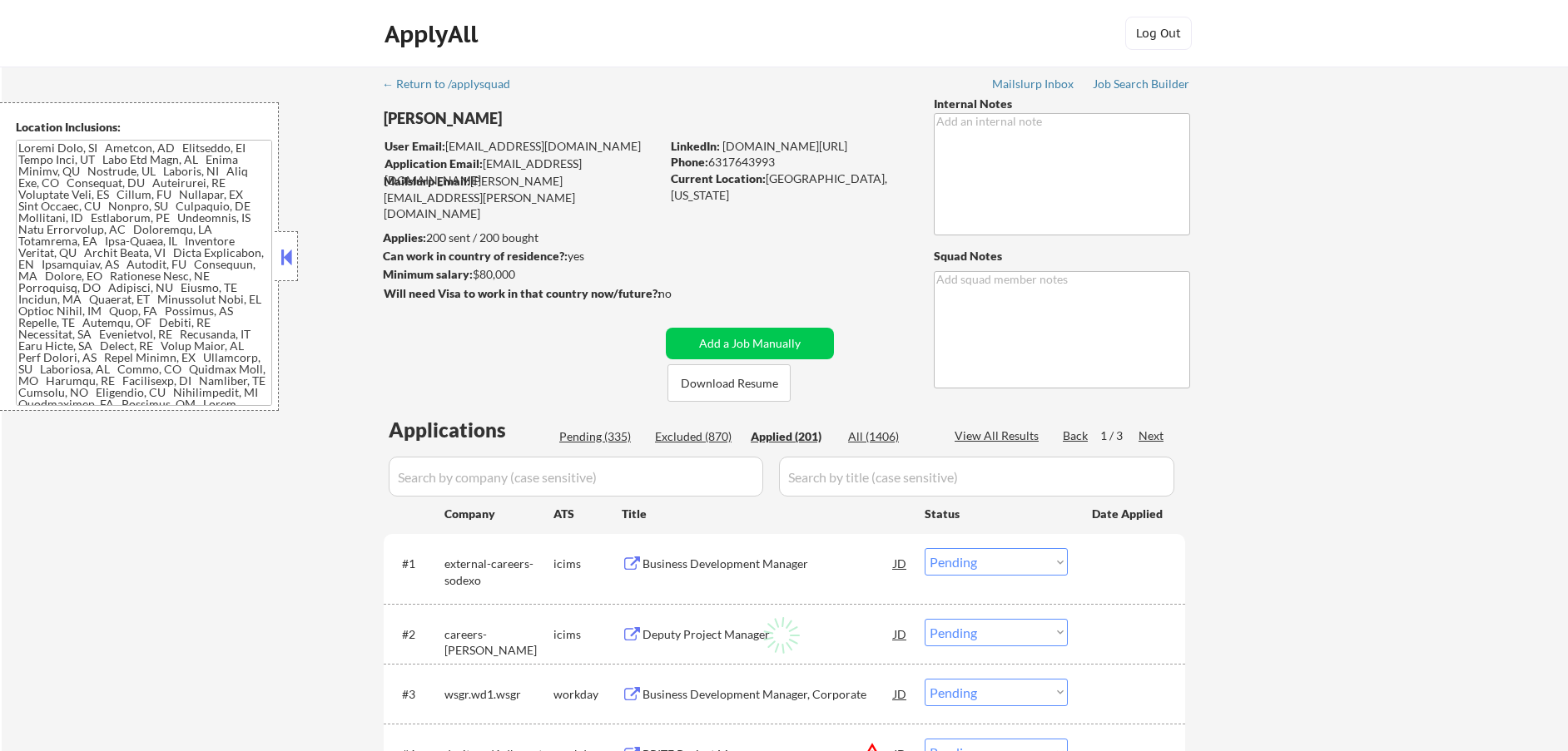
select select ""applied""
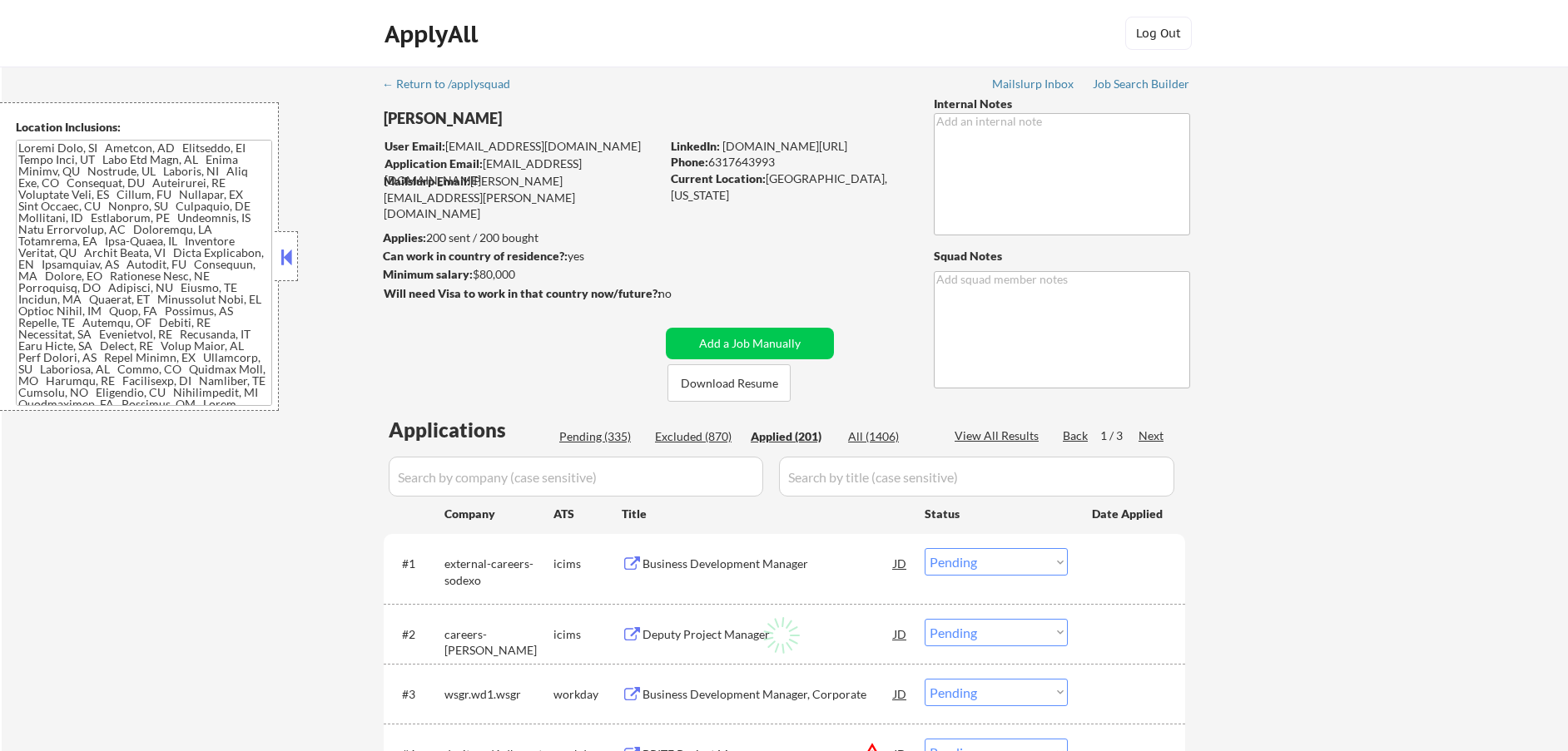
select select ""applied""
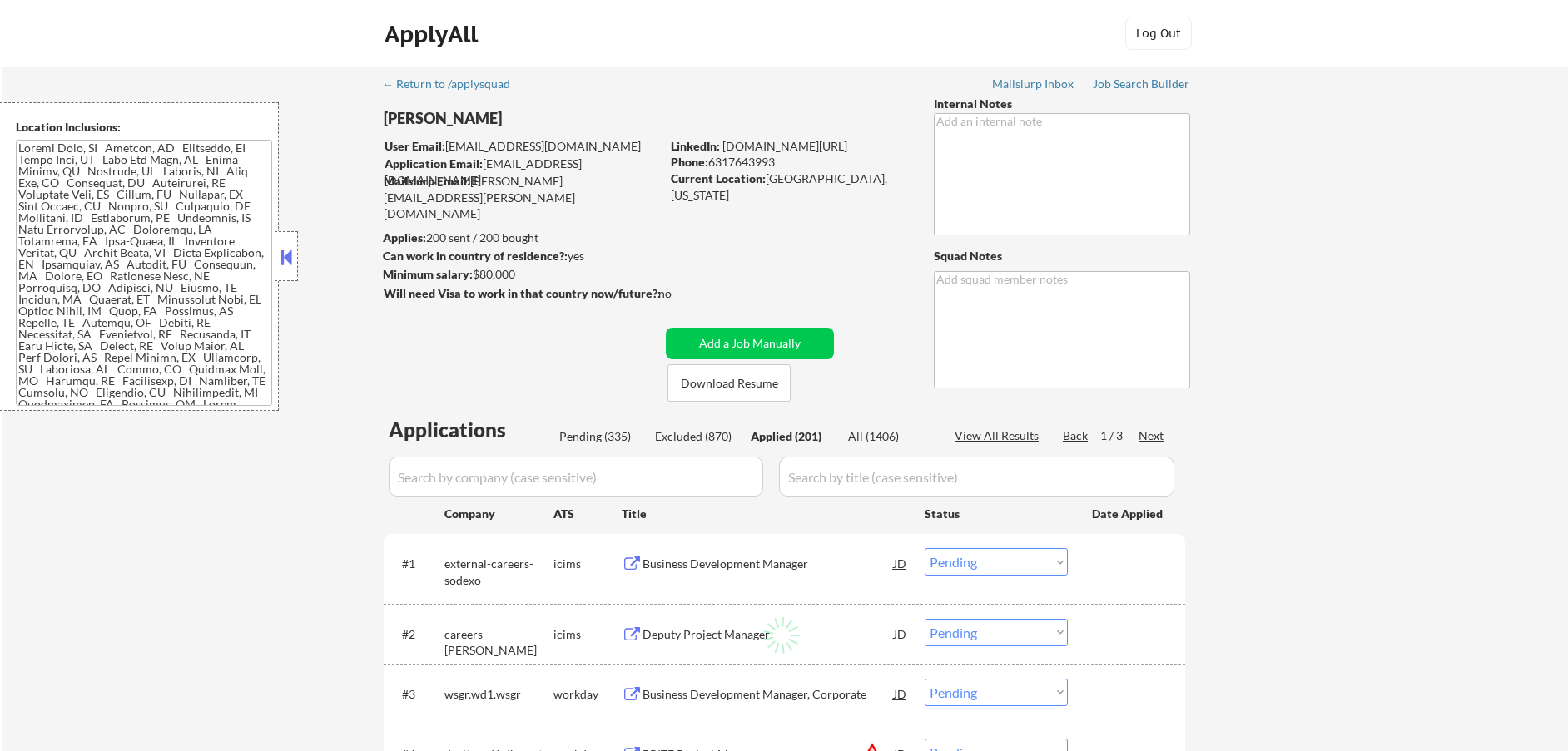
select select ""applied""
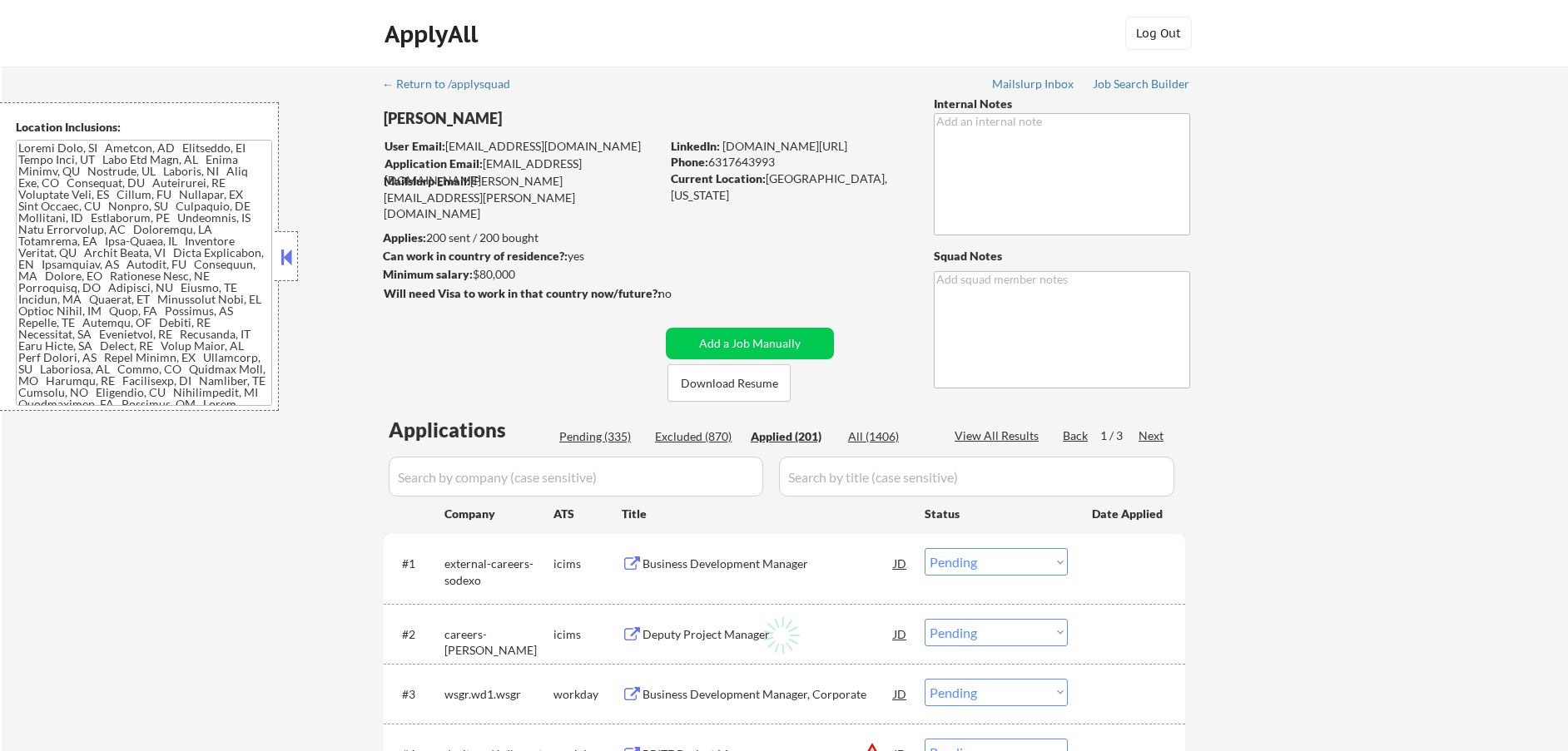
select select ""applied""
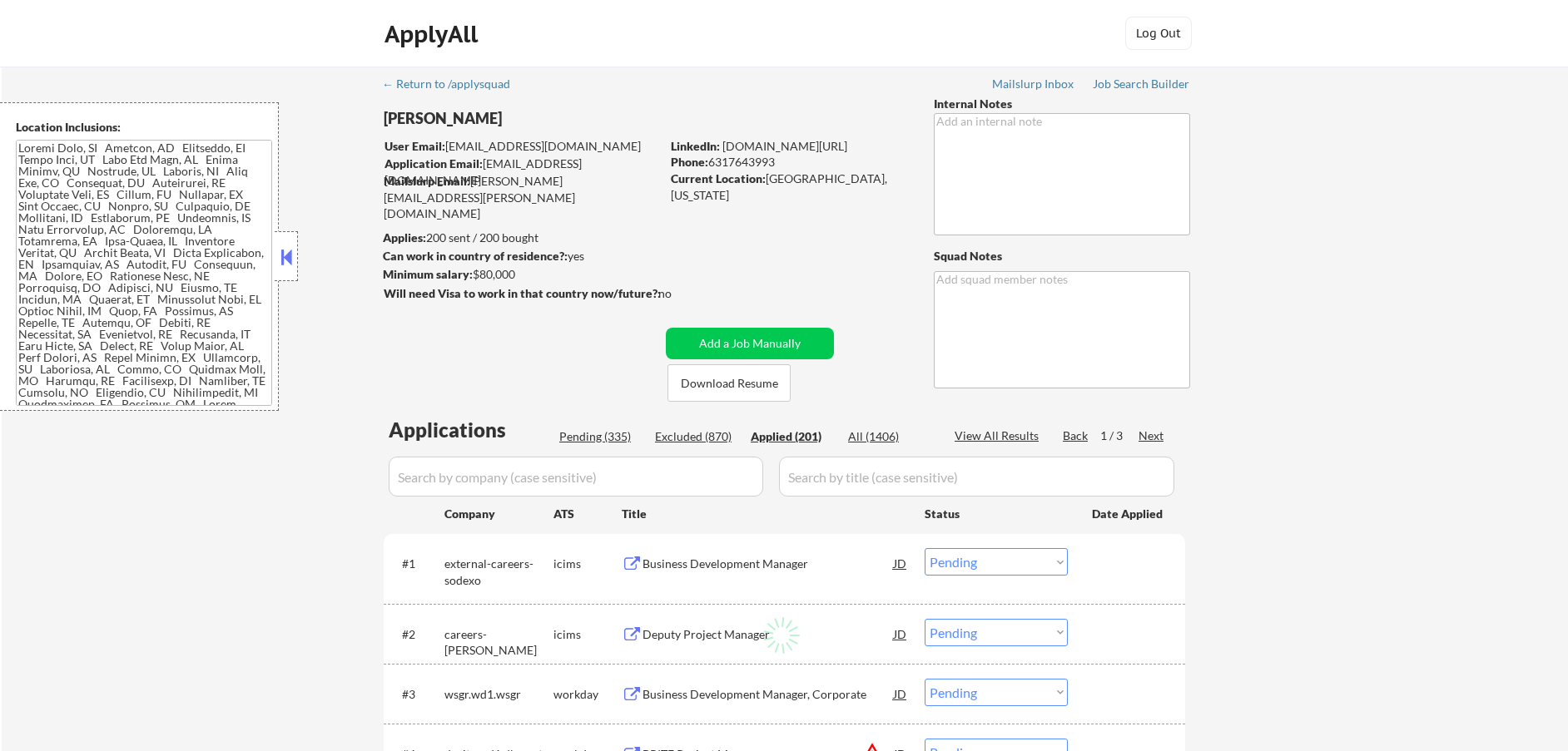
select select ""applied""
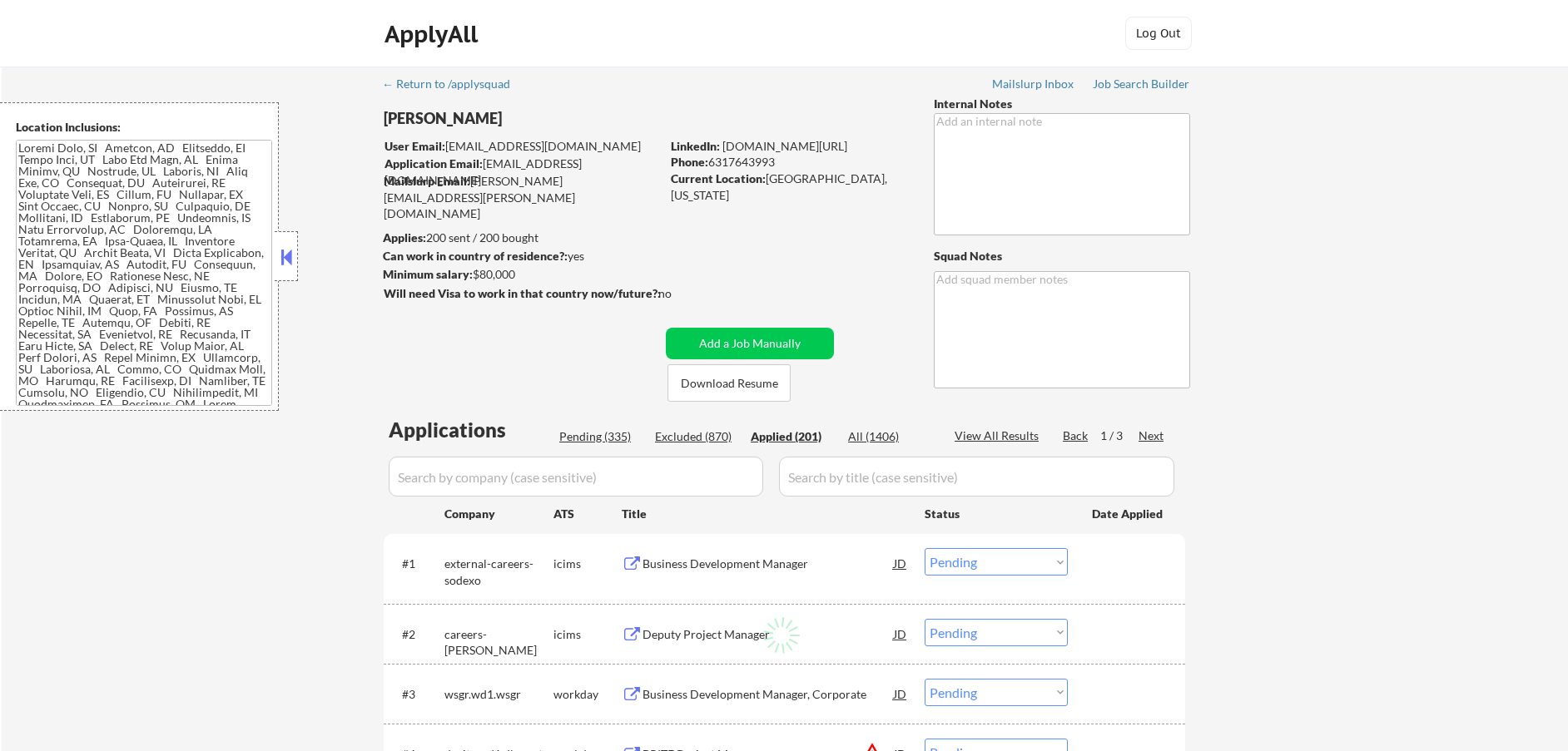
select select ""applied""
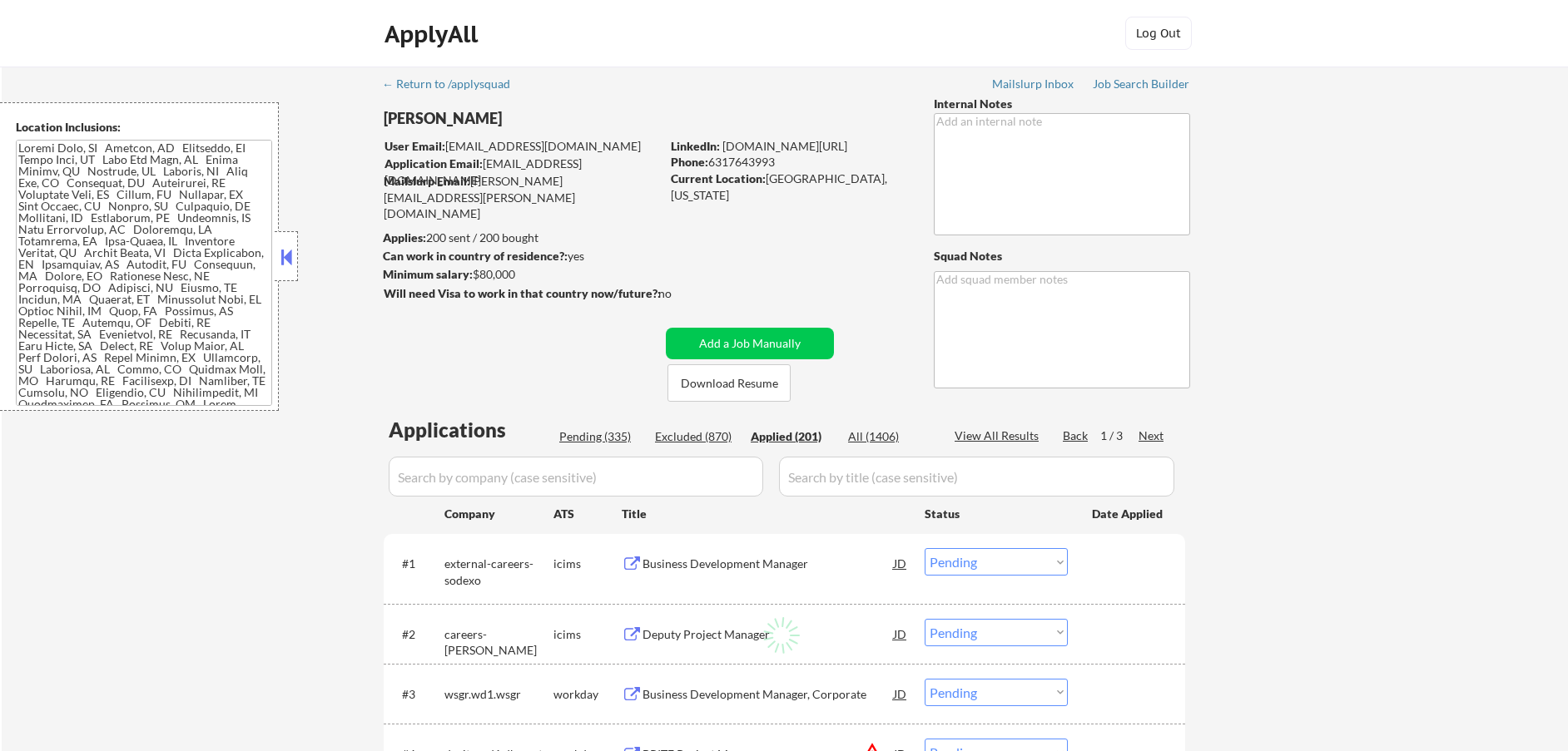
select select ""applied""
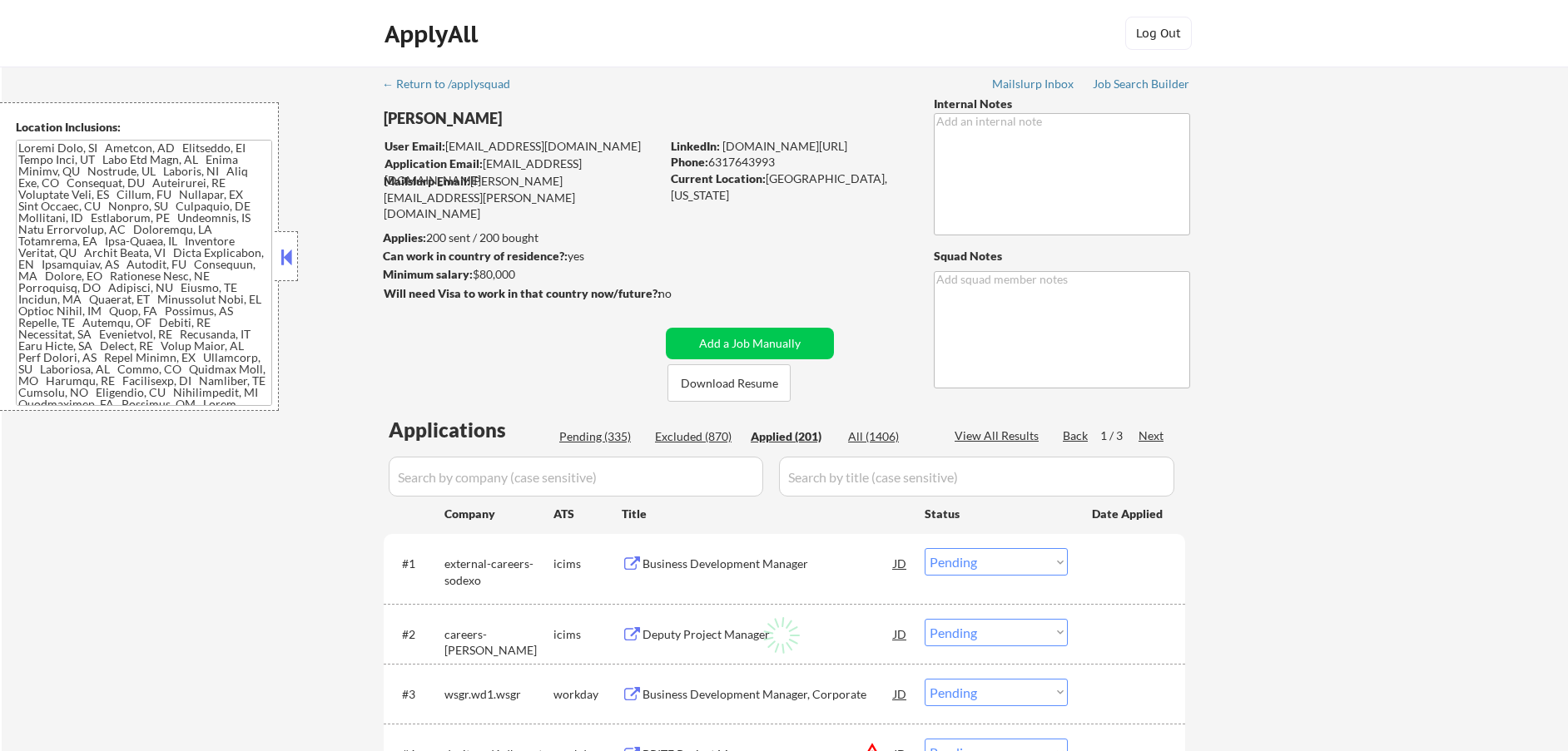
select select ""applied""
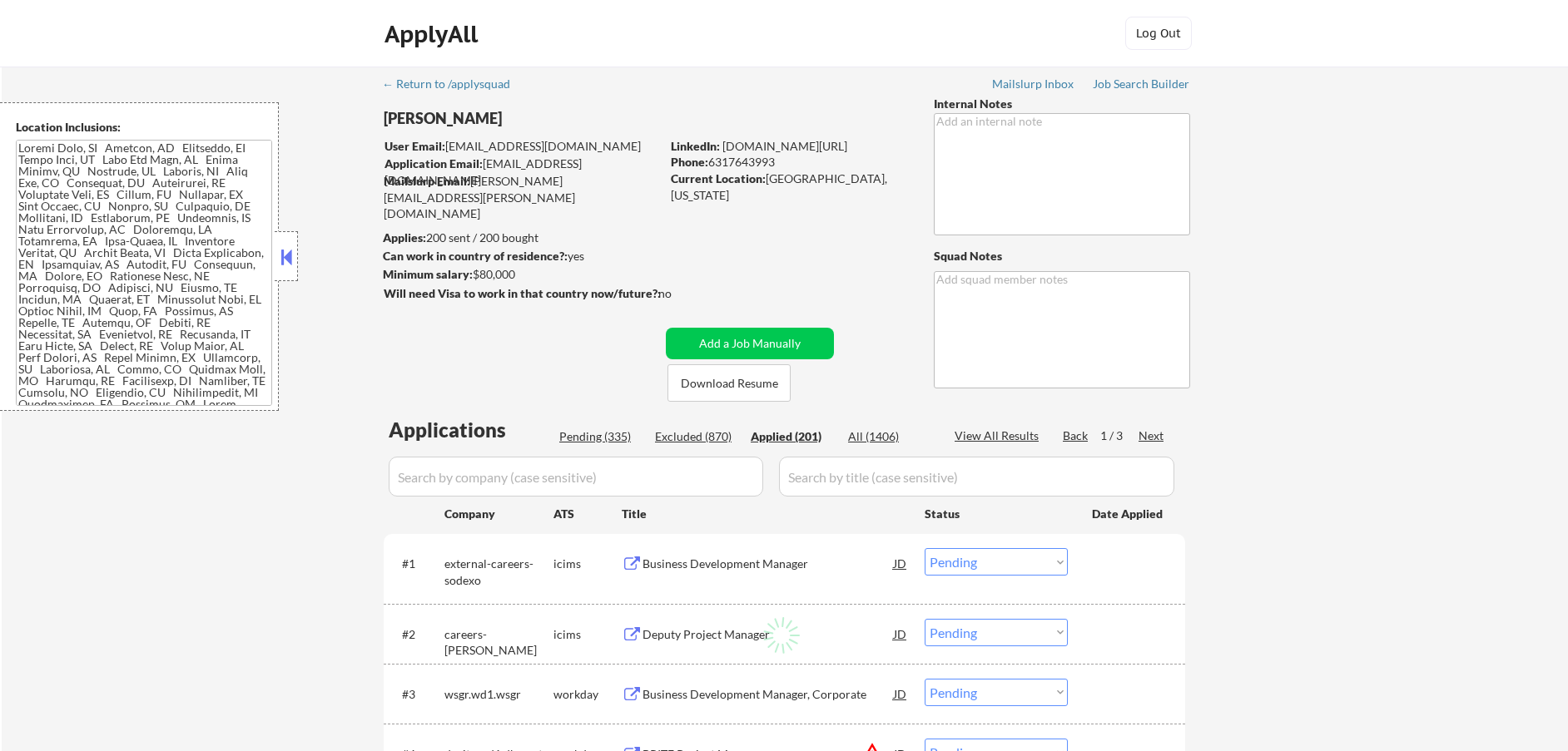
select select ""applied""
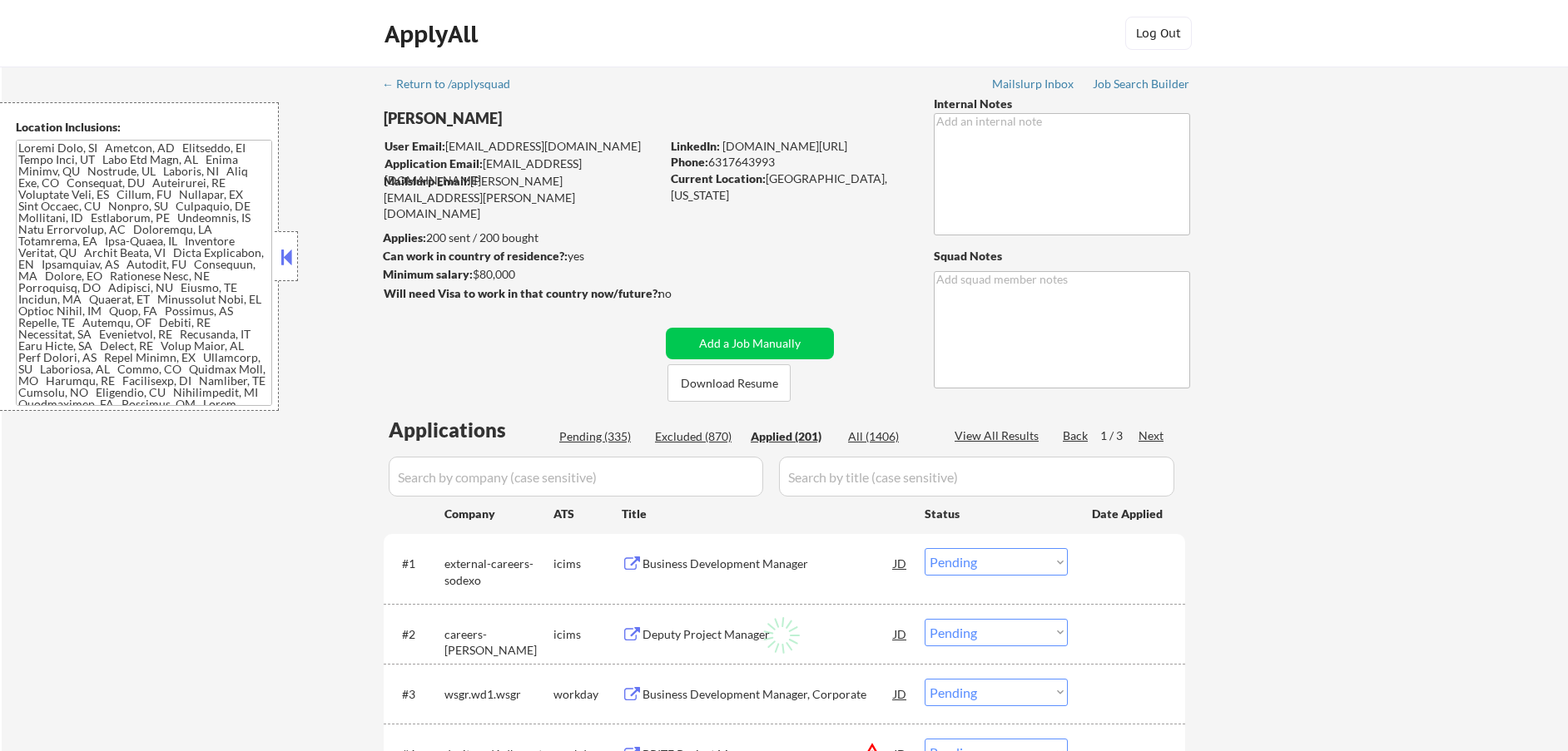
select select ""applied""
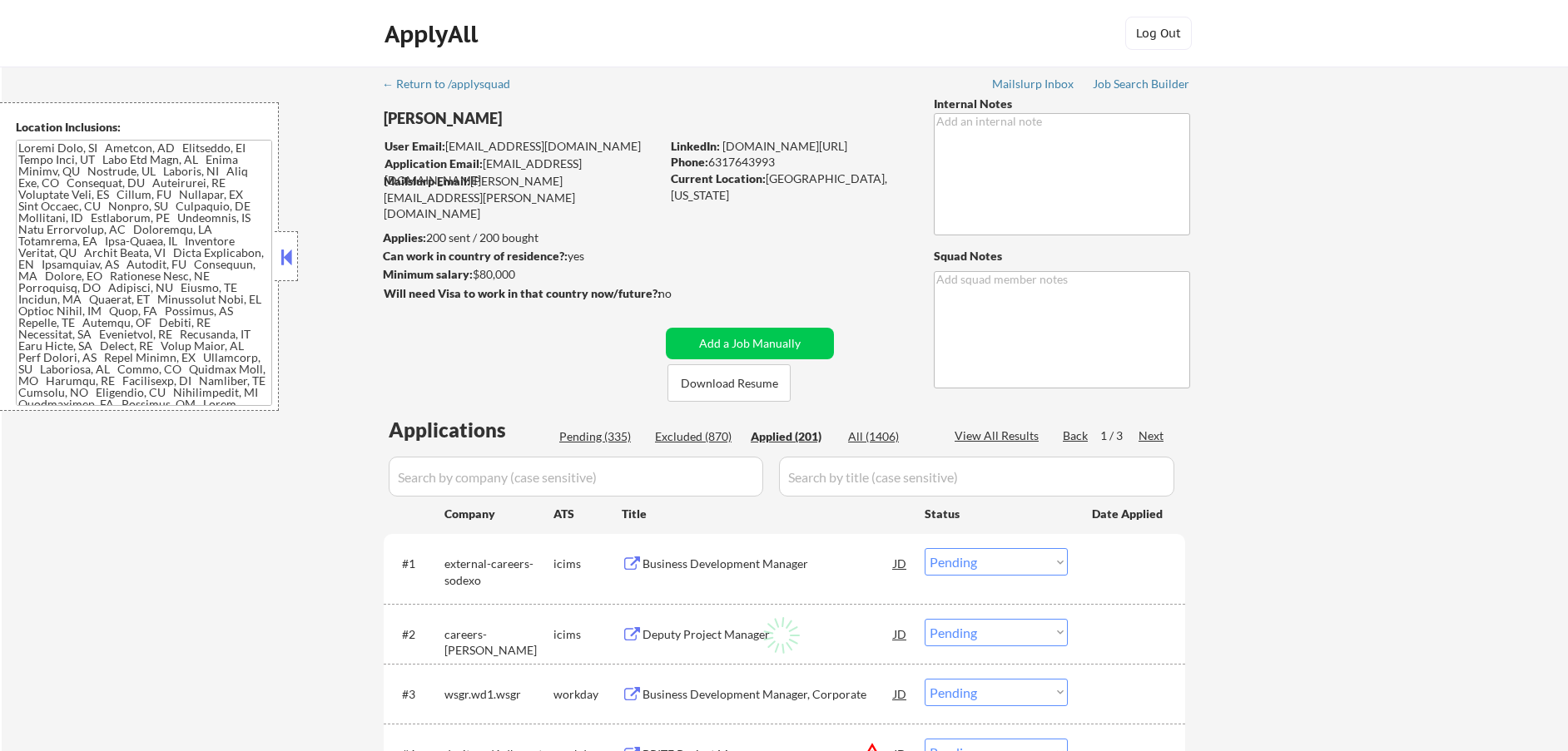
select select ""applied""
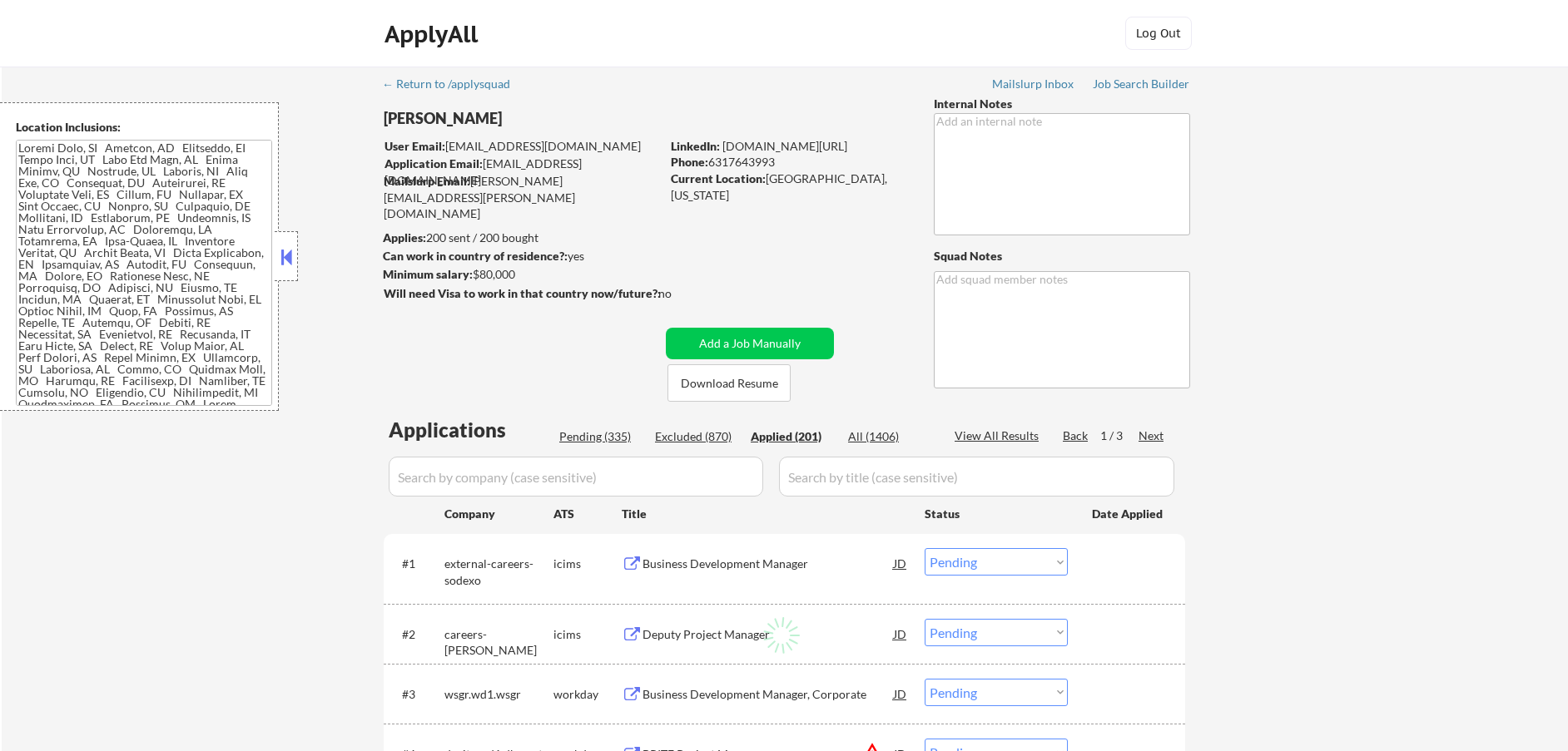
select select ""applied""
